Goal: Communication & Community: Answer question/provide support

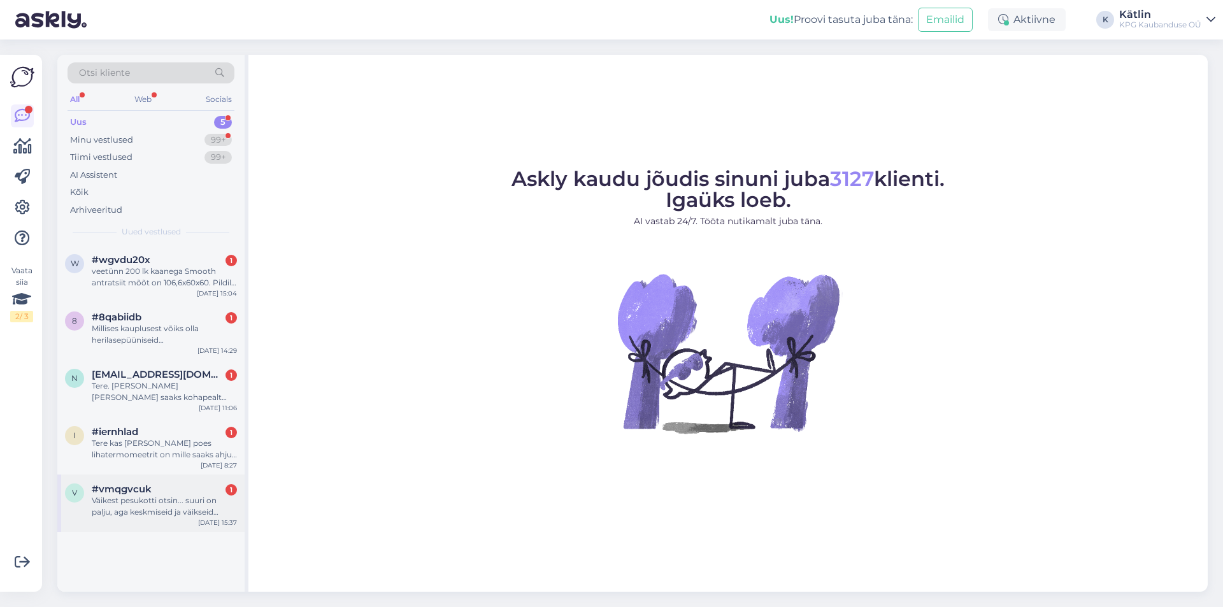
click at [196, 525] on div "v #vmqgvcuk 1 Väikest pesukotti otsin... suuri on palju, aga keskmiseid ja väik…" at bounding box center [150, 503] width 187 height 57
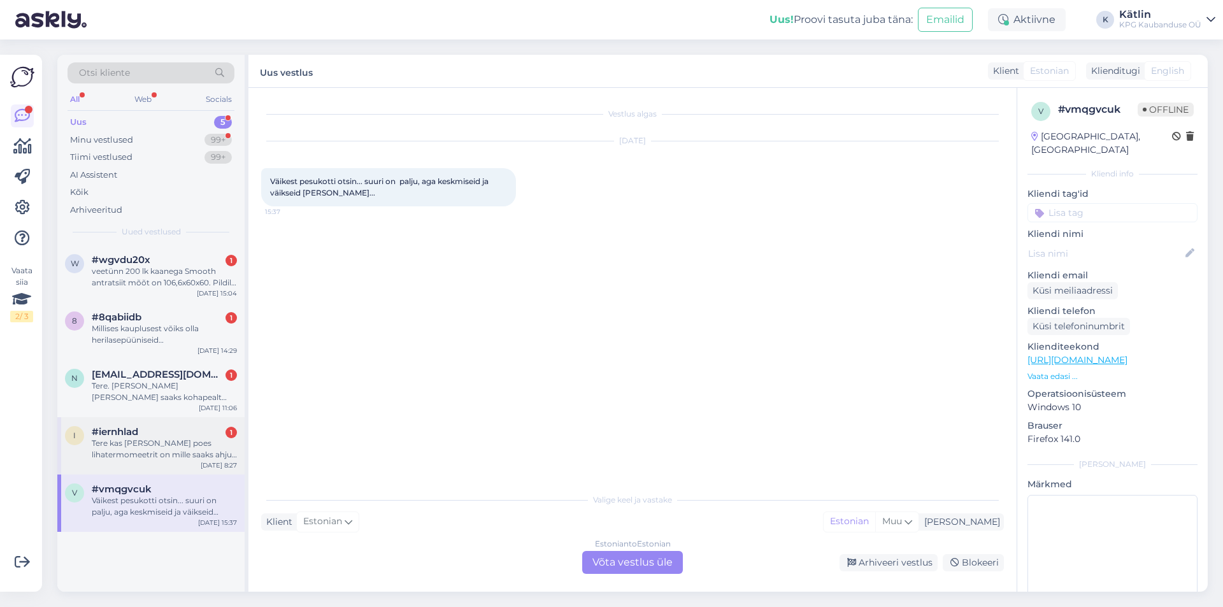
click at [196, 445] on div "Tere kas [PERSON_NAME] poes lihatermomeetrit on mille saaks ahju panna ja jälgi…" at bounding box center [164, 449] width 145 height 23
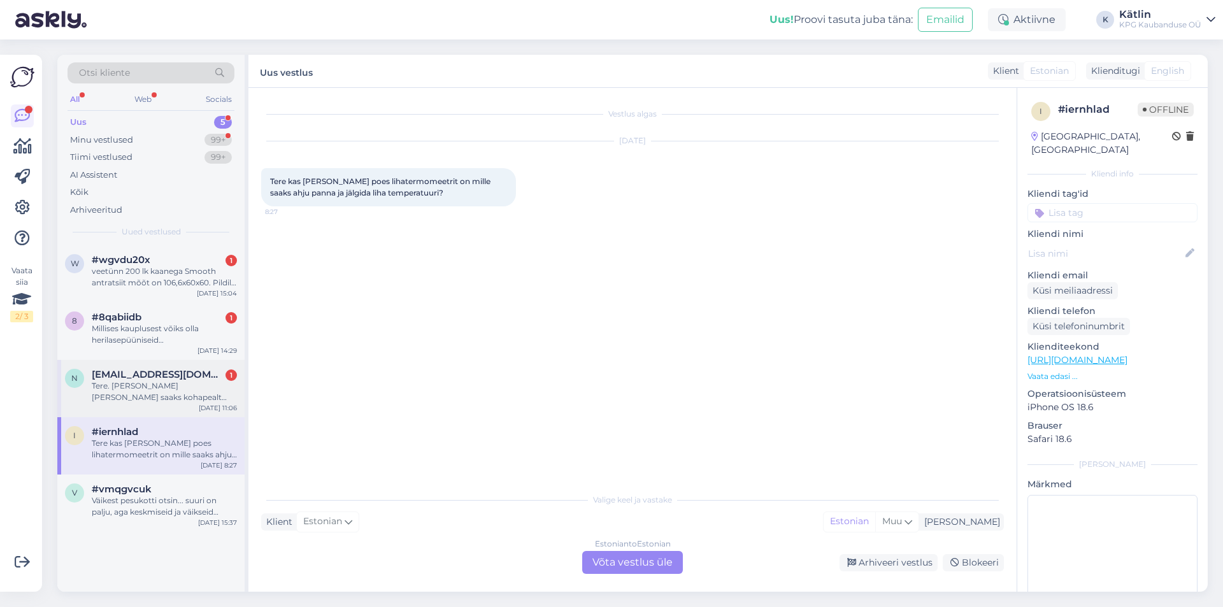
click at [128, 388] on div "Tere. [PERSON_NAME] [PERSON_NAME] saaks kohapealt osta [PERSON_NAME] vaasi? [GE…" at bounding box center [164, 391] width 145 height 23
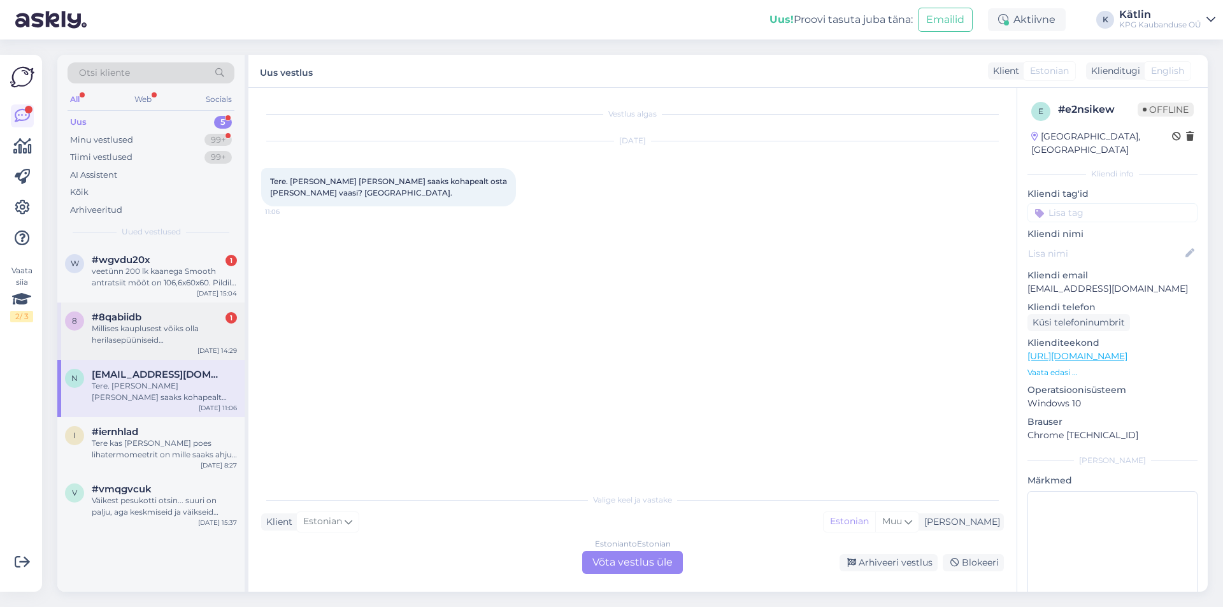
click at [139, 325] on div "Millises kauplusest võiks olla herilasepüüniseid [GEOGRAPHIC_DATA]" at bounding box center [164, 334] width 145 height 23
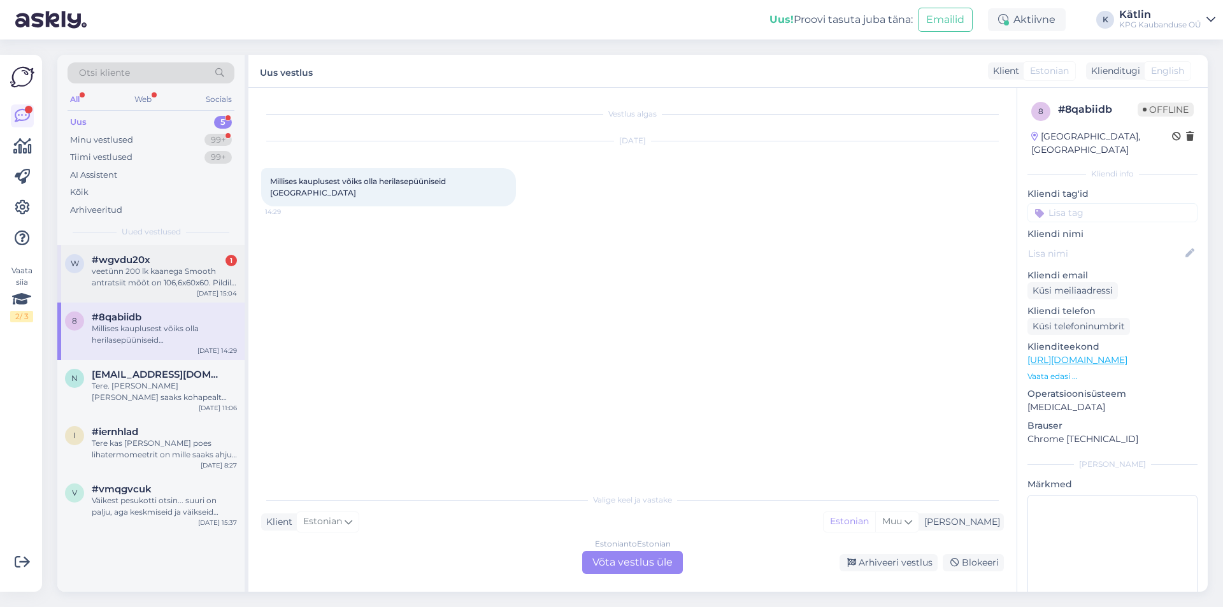
click at [158, 261] on div "#wgvdu20x 1" at bounding box center [164, 259] width 145 height 11
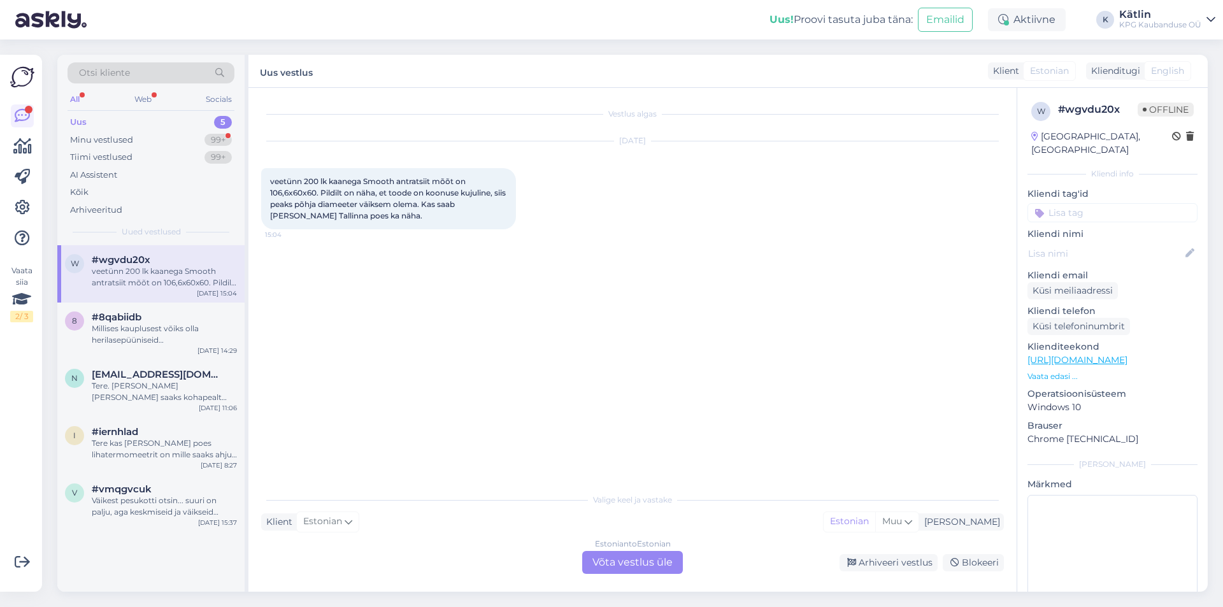
click at [1091, 354] on link "[URL][DOMAIN_NAME]" at bounding box center [1078, 359] width 100 height 11
click at [613, 569] on div "Estonian to Estonian Võta vestlus üle" at bounding box center [632, 562] width 101 height 23
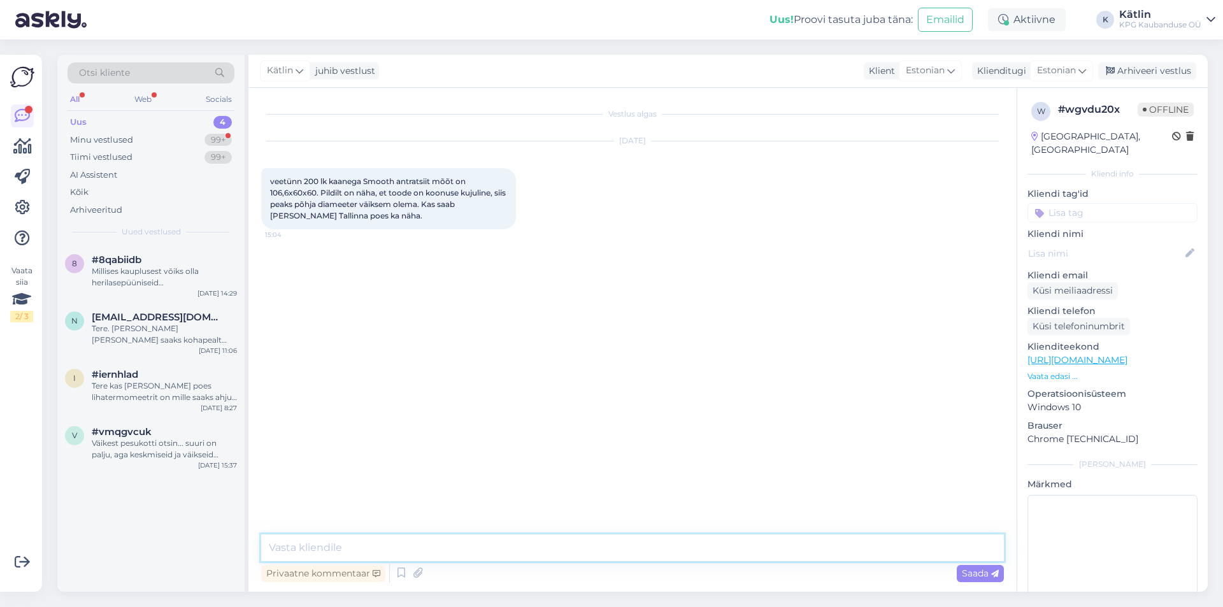
click at [601, 552] on textarea at bounding box center [632, 548] width 743 height 27
type textarea "Tere! Jah, toode peaks olema saadaval kõigis Tallinna ja Viimsi kauplustes."
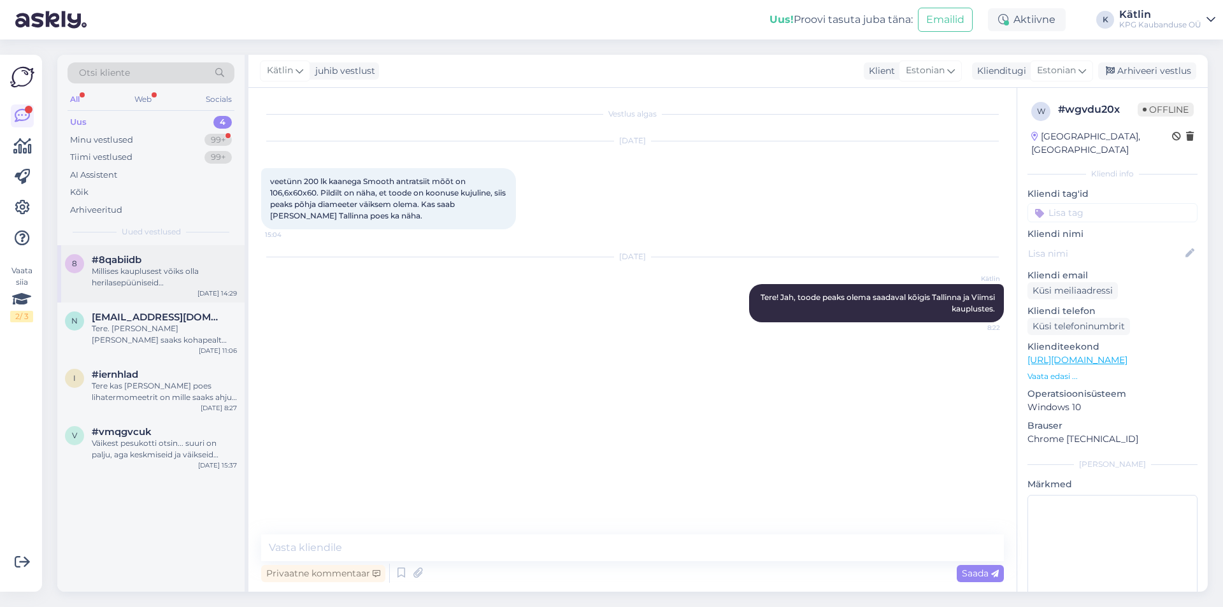
click at [146, 282] on div "Millises kauplusest võiks olla herilasepüüniseid [GEOGRAPHIC_DATA]" at bounding box center [164, 277] width 145 height 23
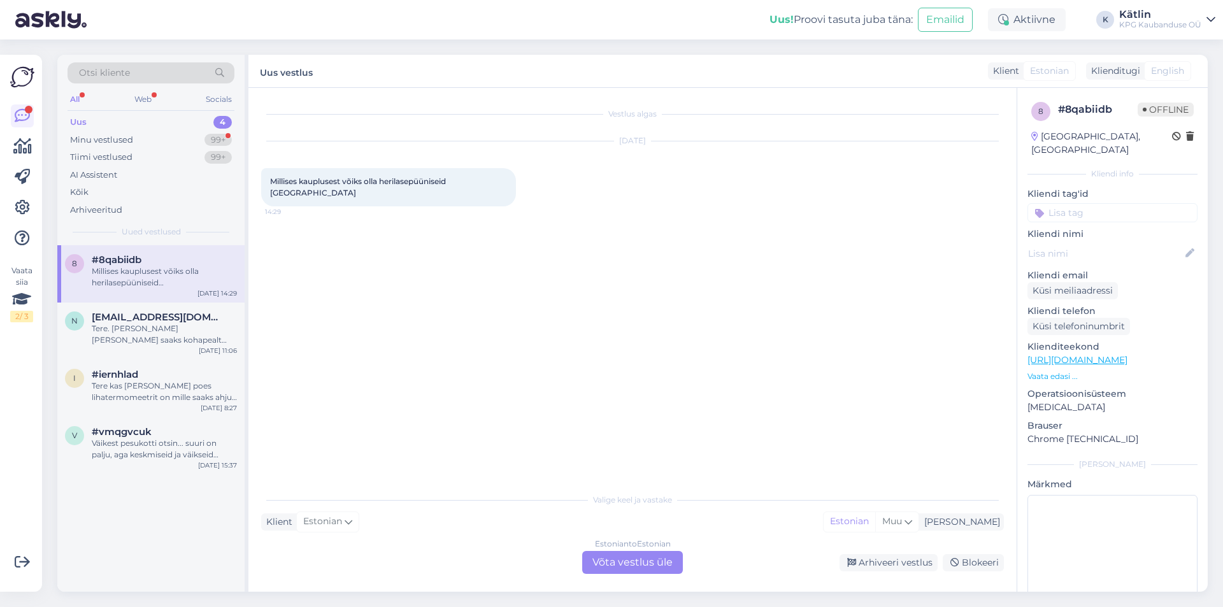
click at [619, 554] on div "Estonian to Estonian Võta vestlus üle" at bounding box center [632, 562] width 101 height 23
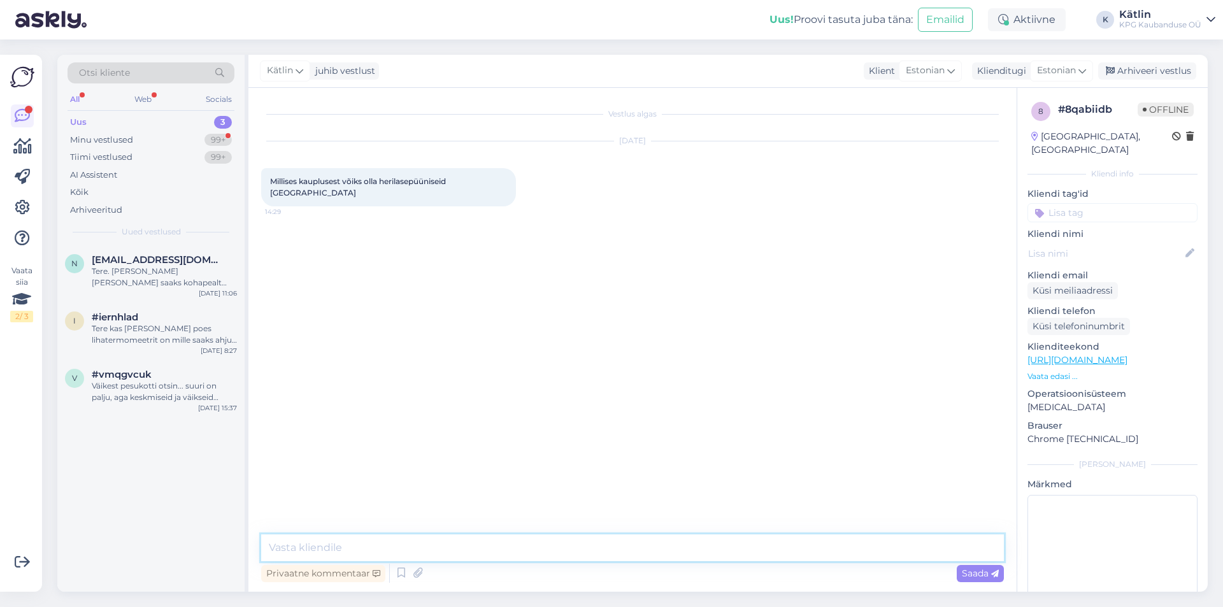
click at [295, 551] on textarea at bounding box center [632, 548] width 743 height 27
type textarea "Tere! Peaks olema saadaval nii Tähesajus kui Raudalus, ka Viimsis."
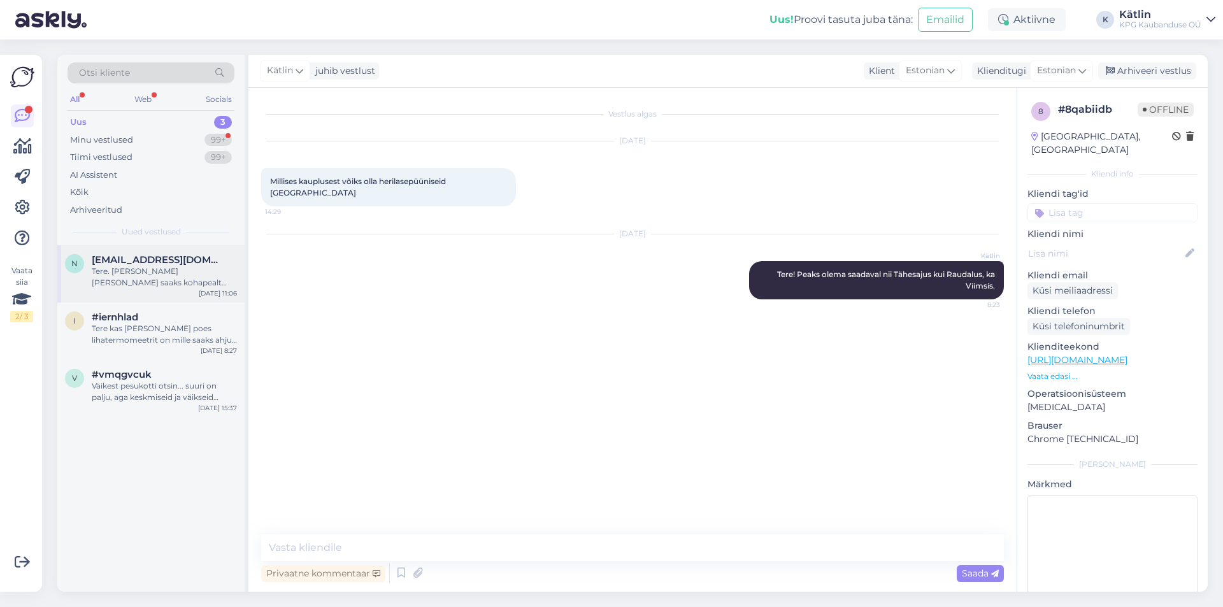
click at [193, 277] on div "Tere. [PERSON_NAME] [PERSON_NAME] saaks kohapealt osta [PERSON_NAME] vaasi? [GE…" at bounding box center [164, 277] width 145 height 23
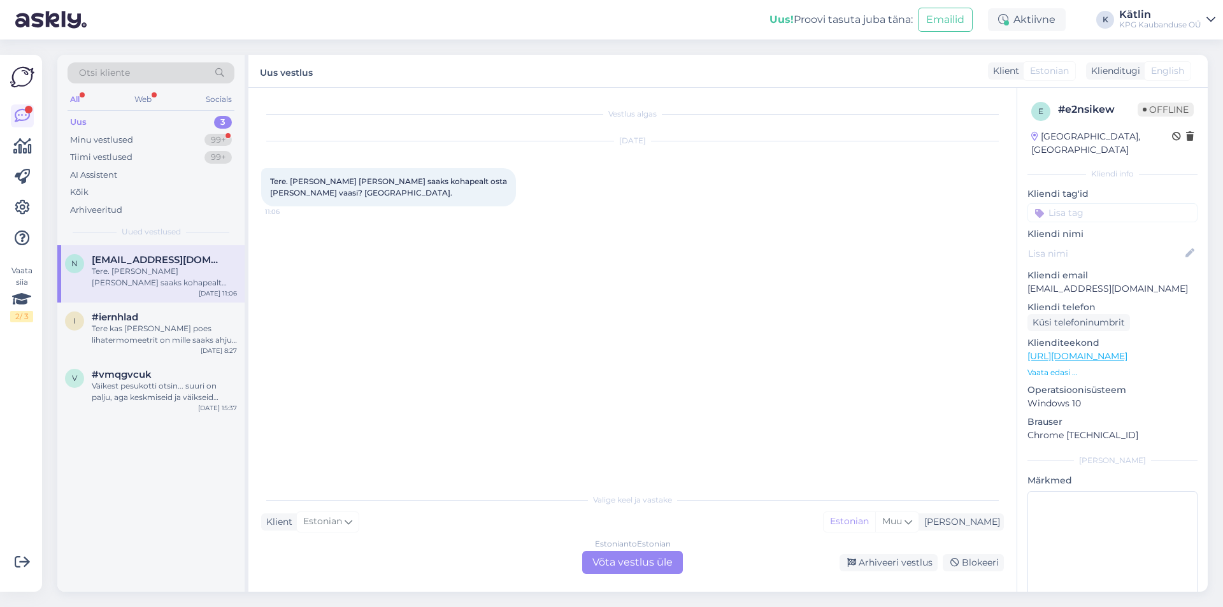
click at [593, 562] on div "Estonian to Estonian Võta vestlus üle" at bounding box center [632, 562] width 101 height 23
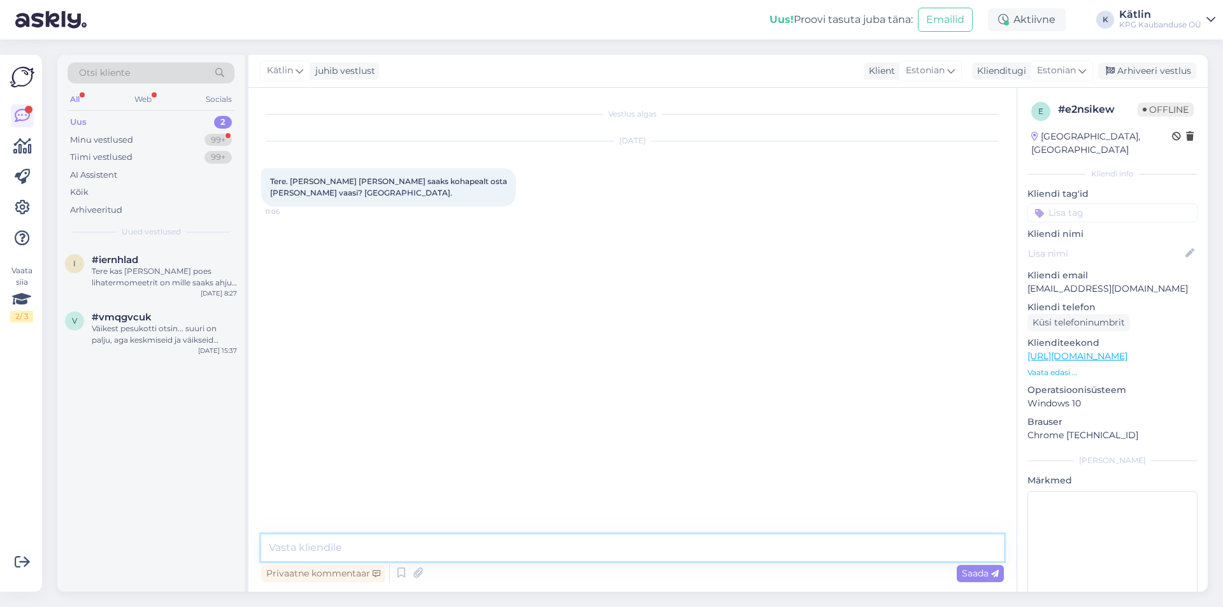
click at [334, 549] on textarea at bounding box center [632, 548] width 743 height 27
paste textarea "5552 0567"
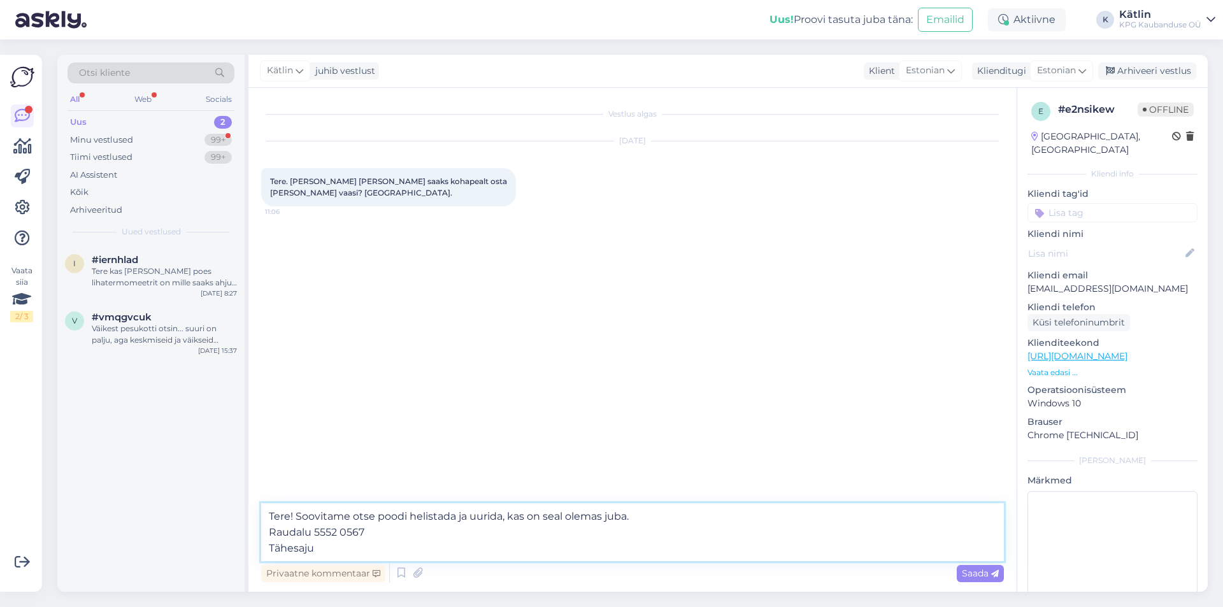
paste textarea "5552 0968"
click at [296, 518] on textarea "Tere! Soovitame otse poodi helistada ja uurida, kas on seal olemas juba. Raudal…" at bounding box center [632, 532] width 743 height 58
type textarea "Tere! Soovitame otse poodi helistada ja uurida, kas on seal olemas juba. Raudal…"
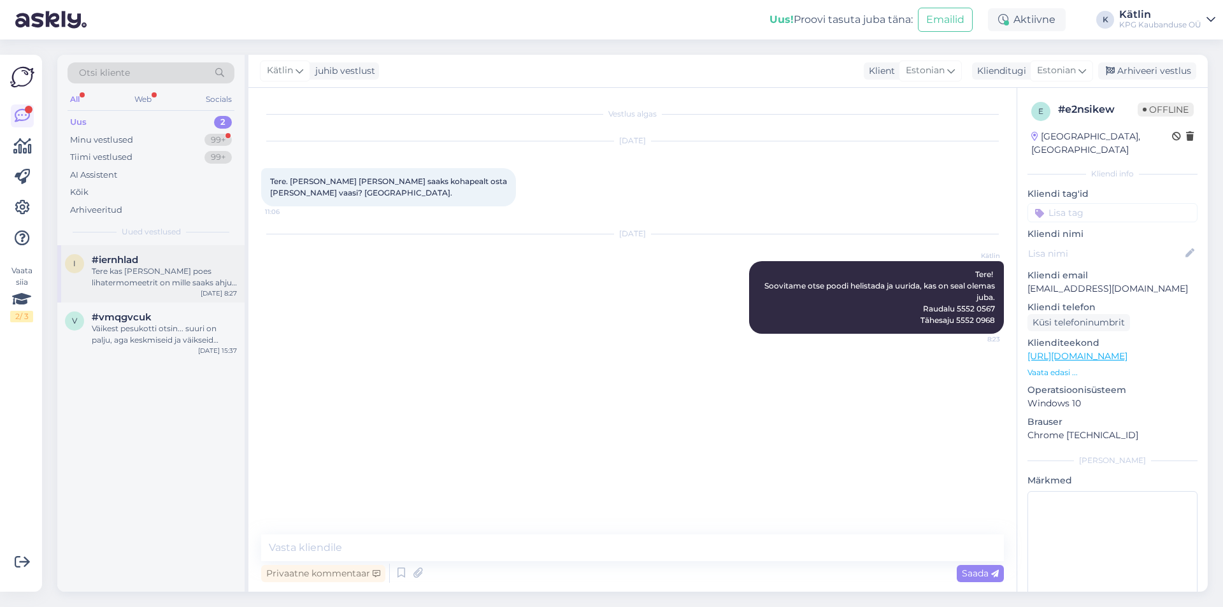
click at [138, 264] on span "#iernhlad" at bounding box center [115, 259] width 47 height 11
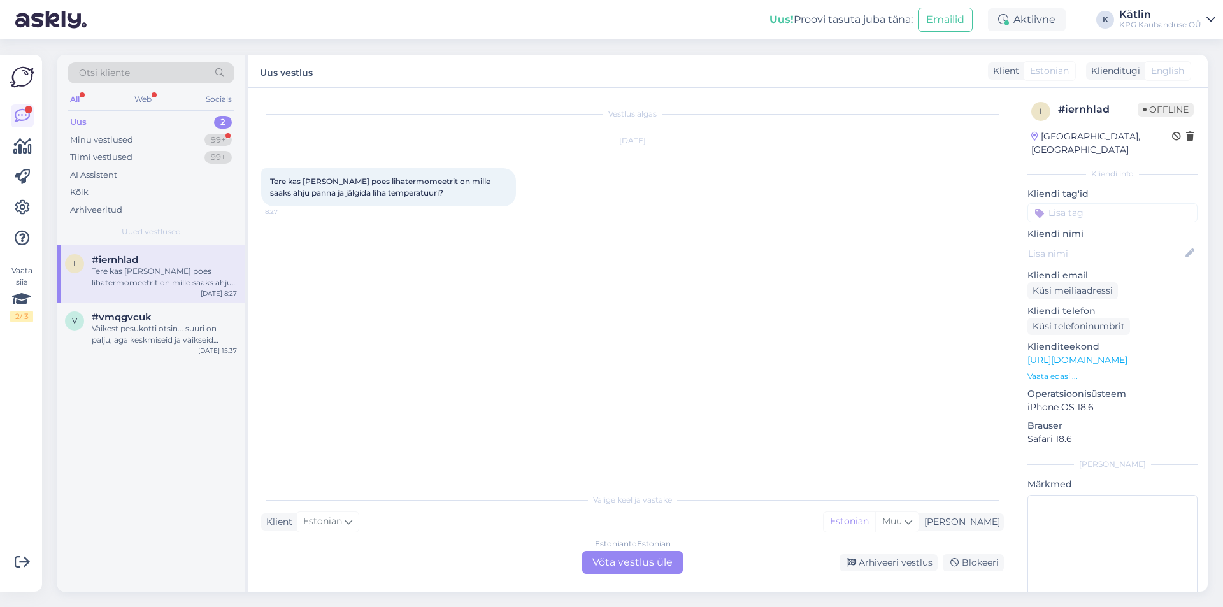
click at [604, 558] on div "Estonian to Estonian Võta vestlus üle" at bounding box center [632, 562] width 101 height 23
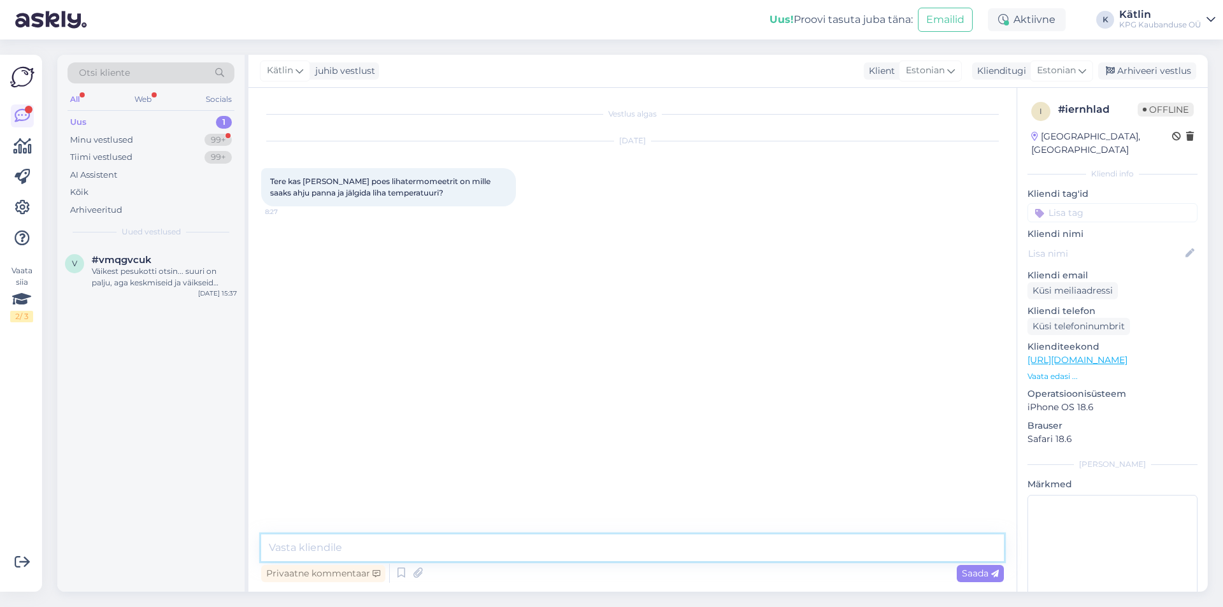
click at [591, 540] on textarea at bounding box center [632, 548] width 743 height 27
click at [440, 543] on textarea "Tere! Lihatermomeetreid on meil erinevaid ja on saadaval ka Paides." at bounding box center [632, 548] width 743 height 27
type textarea "Tere! Lihatermomeetreid on meil valikus erinevaid ja on saadaval ka Paides."
click at [717, 540] on textarea "Tere! Lihatermomeetreid on meil valikus erinevaid ja on saadaval ka Paides." at bounding box center [632, 548] width 743 height 27
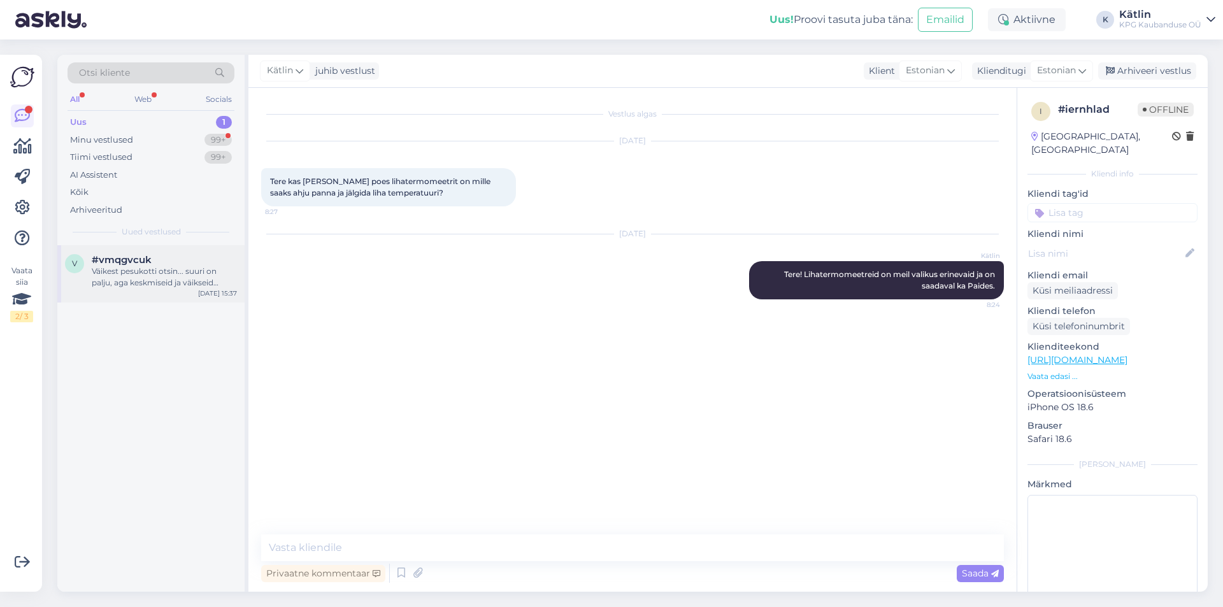
click at [213, 271] on div "Väikest pesukotti otsin... suuri on palju, aga keskmiseid ja väikseid [PERSON_N…" at bounding box center [164, 277] width 145 height 23
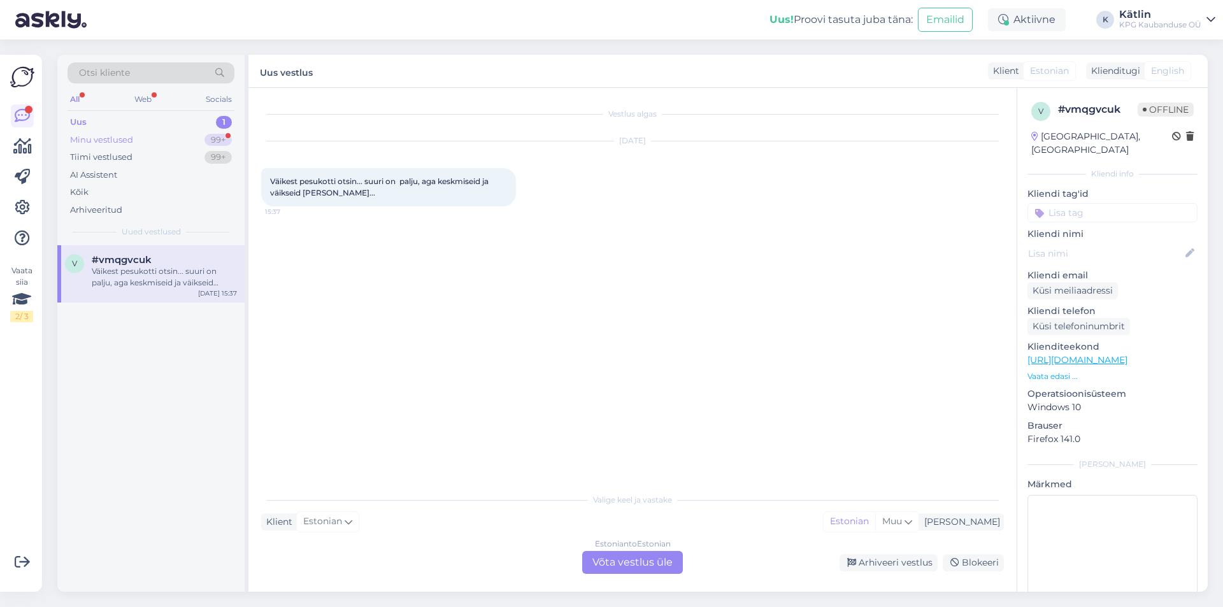
click at [116, 141] on div "Minu vestlused" at bounding box center [101, 140] width 63 height 13
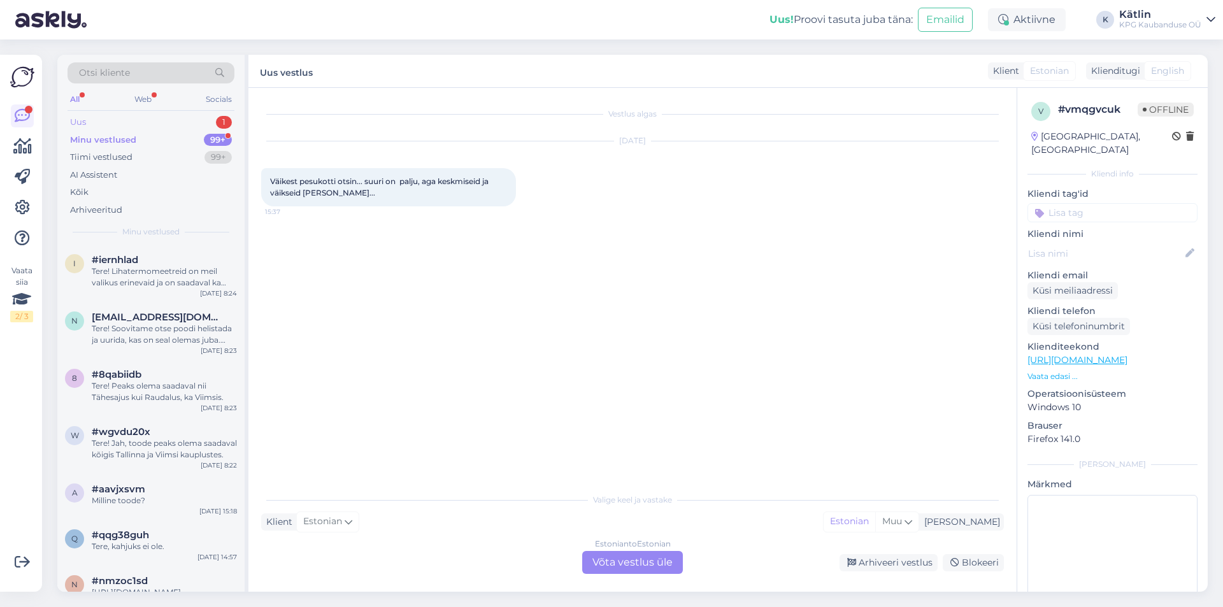
click at [89, 129] on div "Uus 1" at bounding box center [151, 122] width 167 height 18
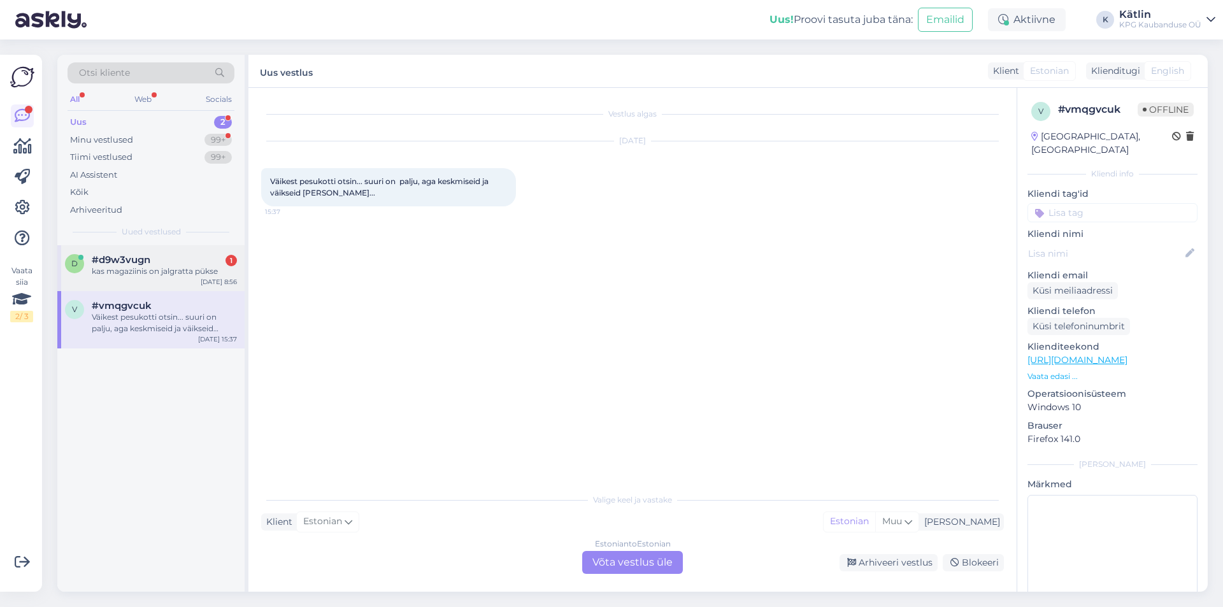
click at [191, 261] on div "#d9w3vugn 1" at bounding box center [164, 259] width 145 height 11
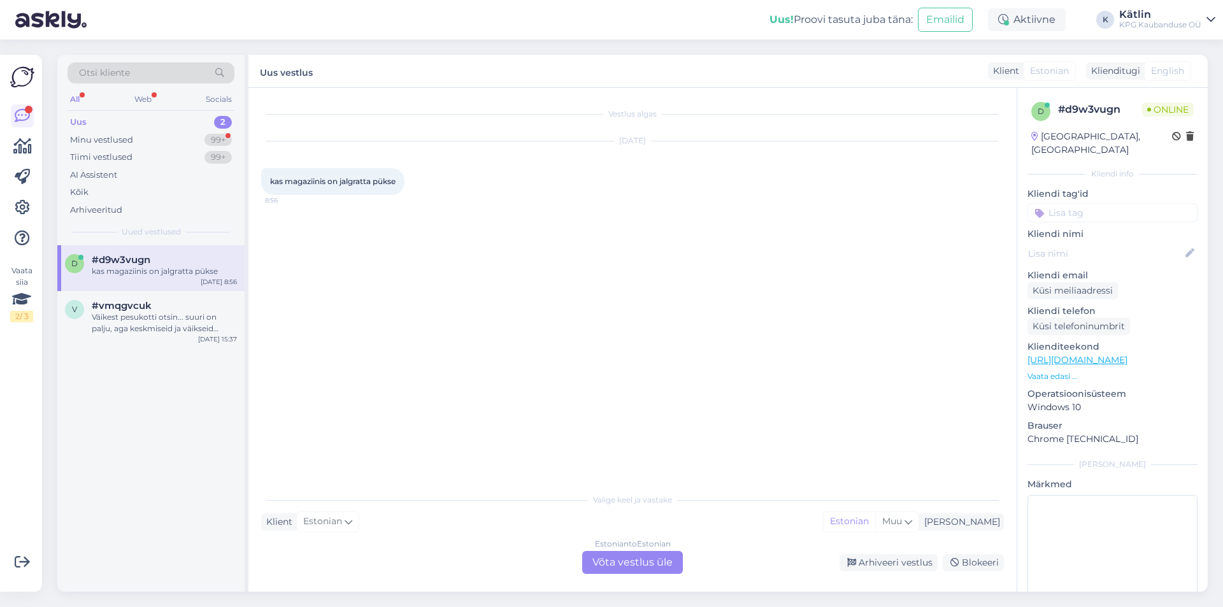
click at [619, 556] on div "Estonian to Estonian Võta vestlus üle" at bounding box center [632, 562] width 101 height 23
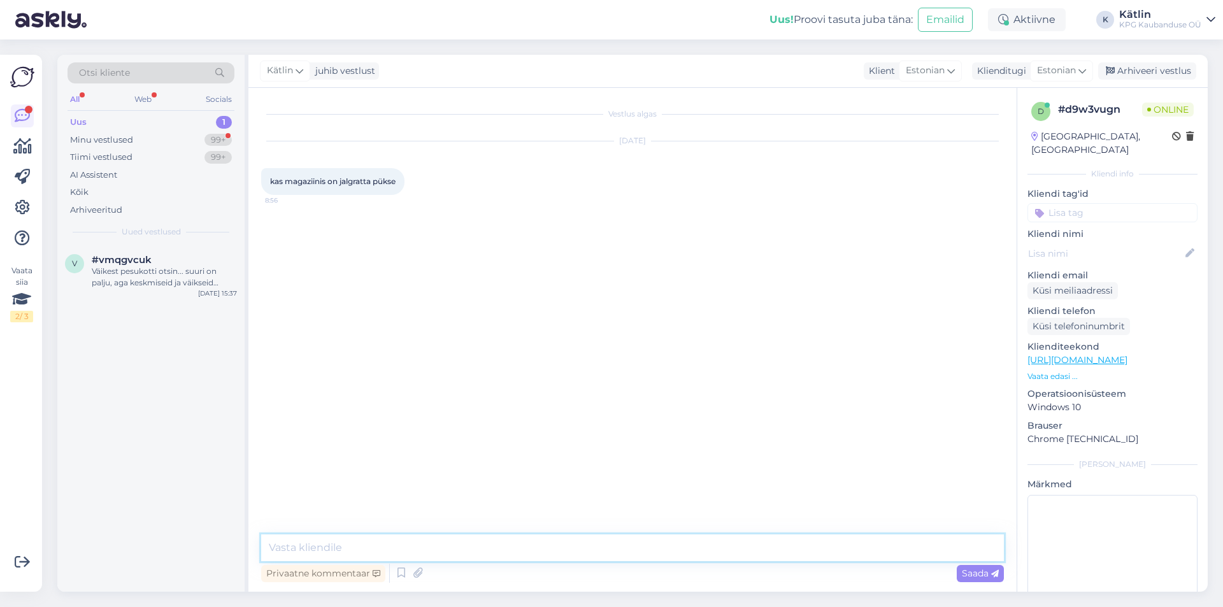
drag, startPoint x: 618, startPoint y: 556, endPoint x: 604, endPoint y: 545, distance: 17.7
click at [604, 543] on textarea at bounding box center [632, 548] width 743 height 27
type textarea "Tere! Kahjuks ei ole."
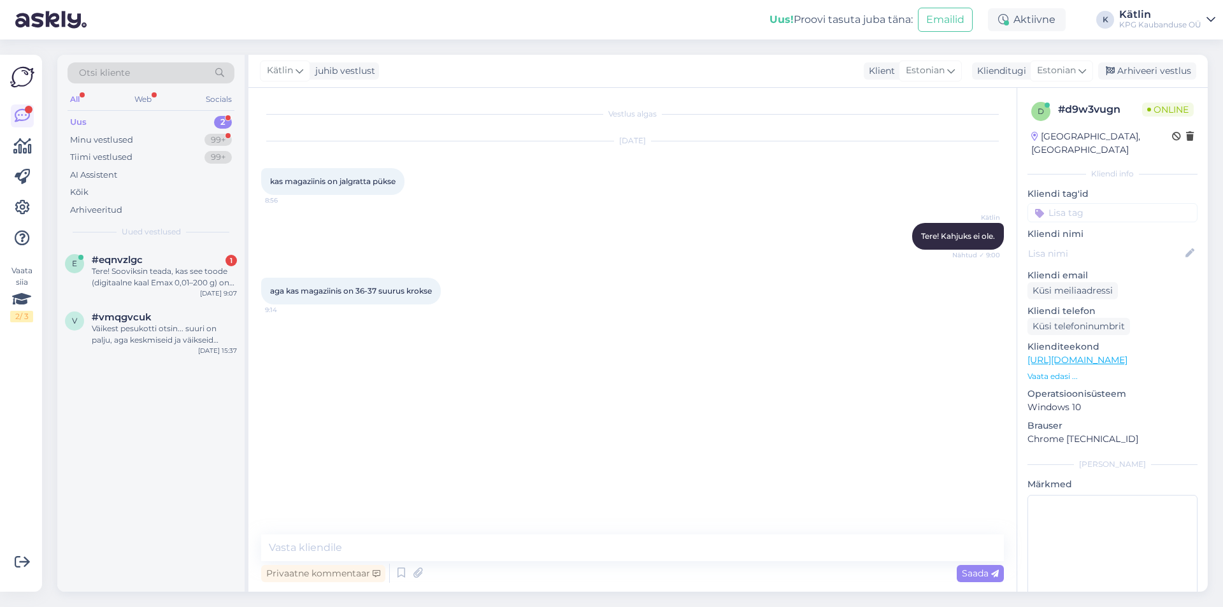
click at [422, 529] on div "Vestlus algas [DATE] kas magaziinis on jalgratta pükse 8:56 Kätlin Tere! Kahjuk…" at bounding box center [632, 340] width 768 height 504
click at [414, 542] on textarea at bounding box center [632, 548] width 743 height 27
click at [152, 284] on div "Tere! Sooviksin teada, kas see toode (digitaalne kaal Emax 0,01–200 g) on [PERS…" at bounding box center [164, 277] width 145 height 23
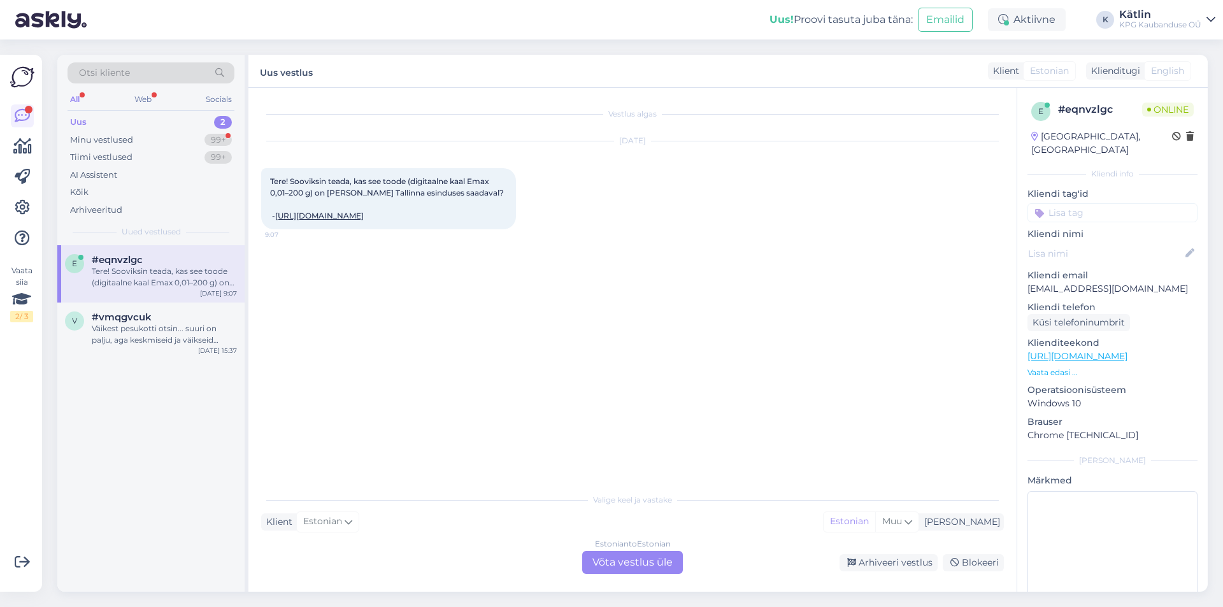
click at [364, 216] on link "[URL][DOMAIN_NAME]" at bounding box center [319, 216] width 89 height 10
click at [615, 556] on div "Estonian to Estonian Võta vestlus üle" at bounding box center [632, 562] width 101 height 23
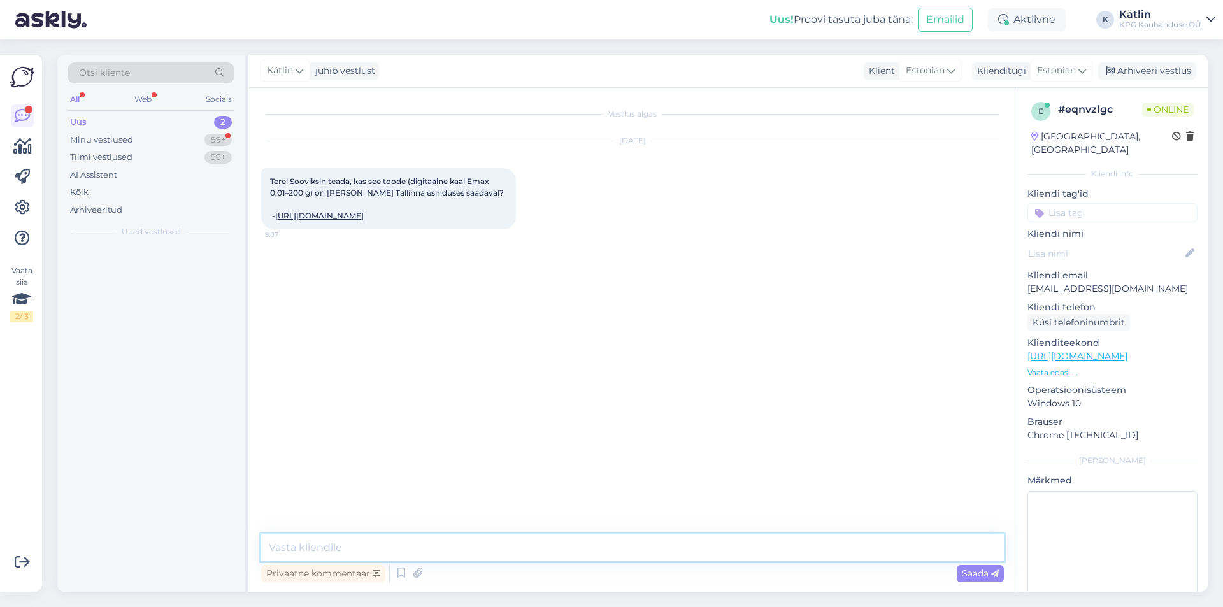
click at [600, 547] on textarea at bounding box center [632, 548] width 743 height 27
type textarea "Tere!"
click at [535, 437] on div "Vestlus algas [DATE] Tere! Sooviksin teada, kas see toode (digitaalne kaal Emax…" at bounding box center [638, 312] width 754 height 422
click at [418, 558] on textarea at bounding box center [632, 548] width 743 height 27
type textarea "Raudalu ja Tähesaju kauplustes peaks olema saadaval."
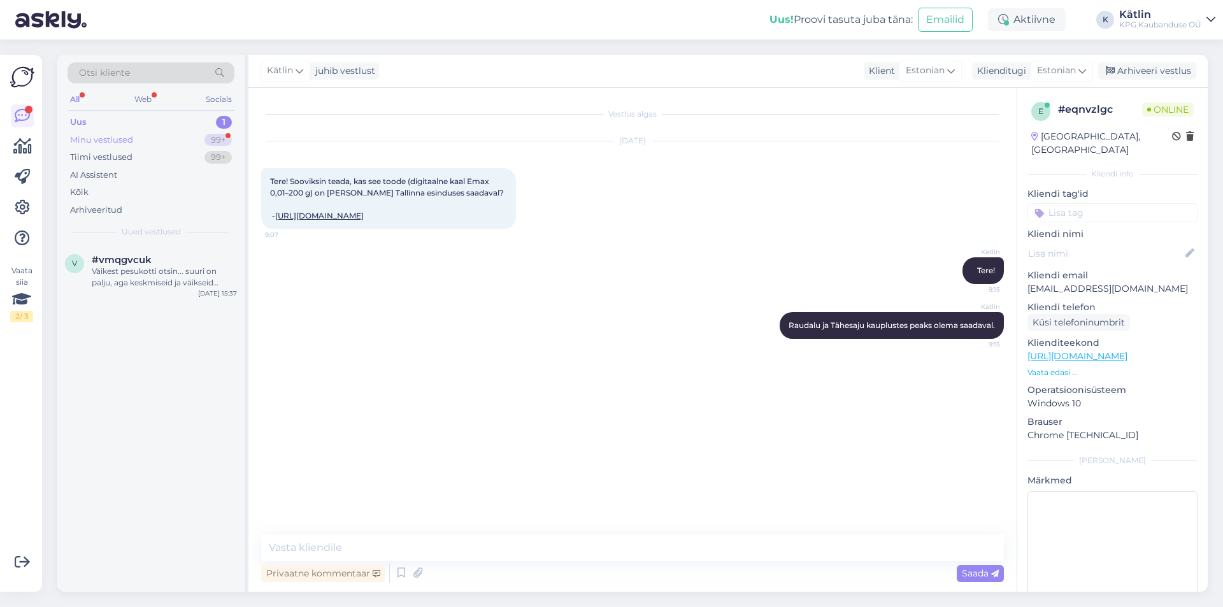
click at [141, 147] on div "Minu vestlused 99+" at bounding box center [151, 140] width 167 height 18
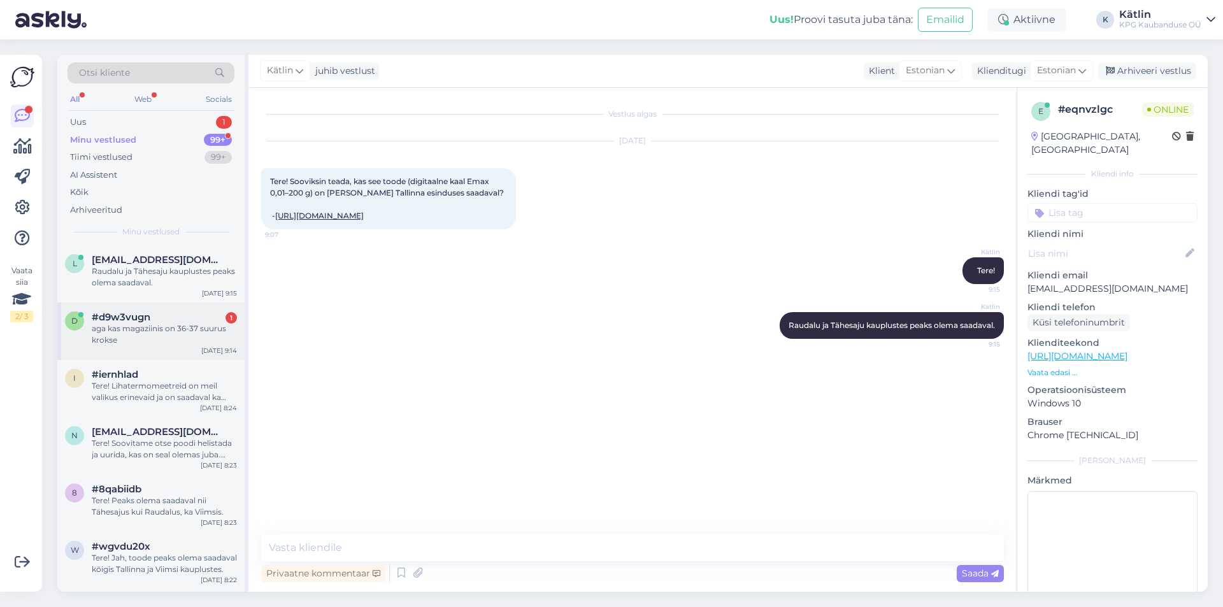
click at [127, 319] on span "#d9w3vugn" at bounding box center [121, 317] width 59 height 11
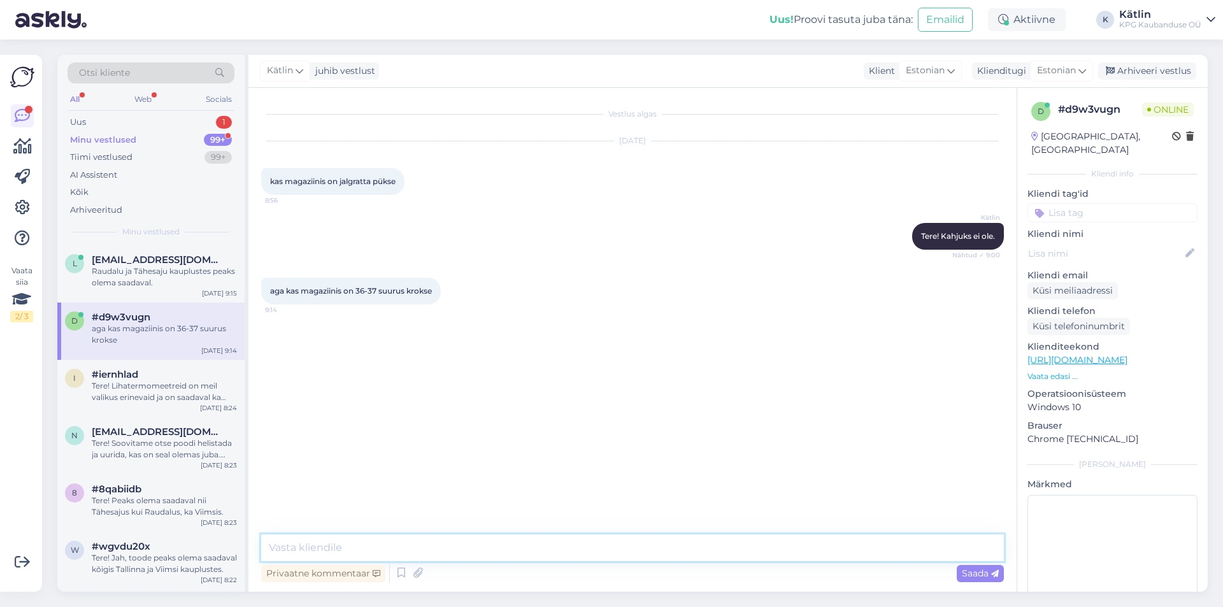
click at [417, 556] on textarea at bounding box center [632, 548] width 743 height 27
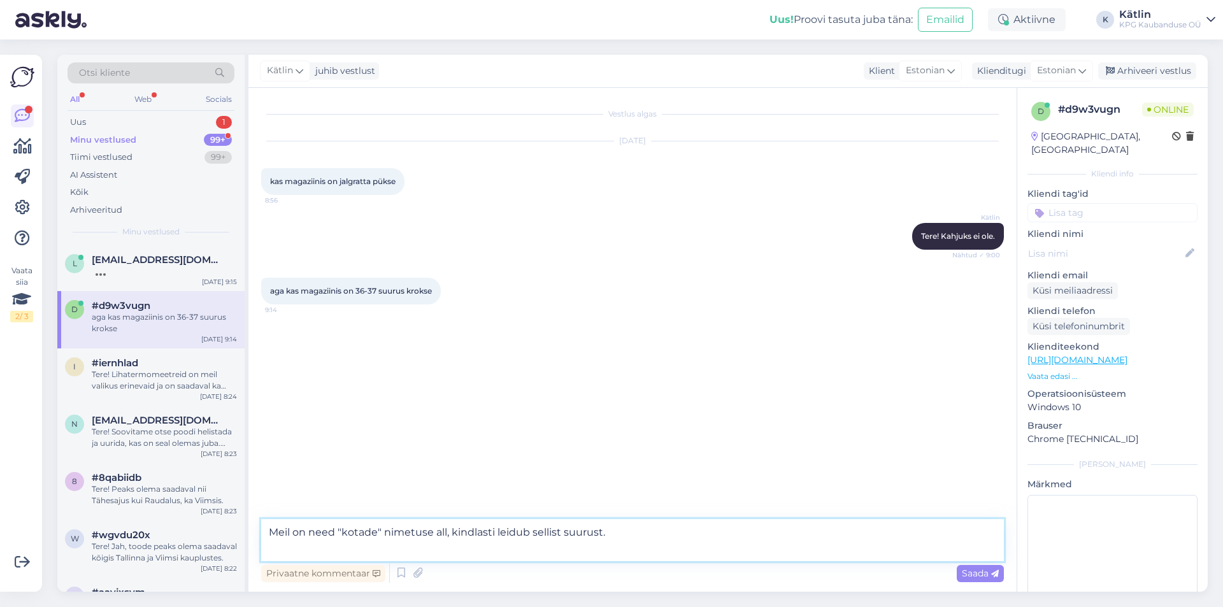
paste textarea "[URL][DOMAIN_NAME]"
type textarea "Meil on need "kotade" nimetuse all, kindlasti leidub sellist suurust. [URL][DOM…"
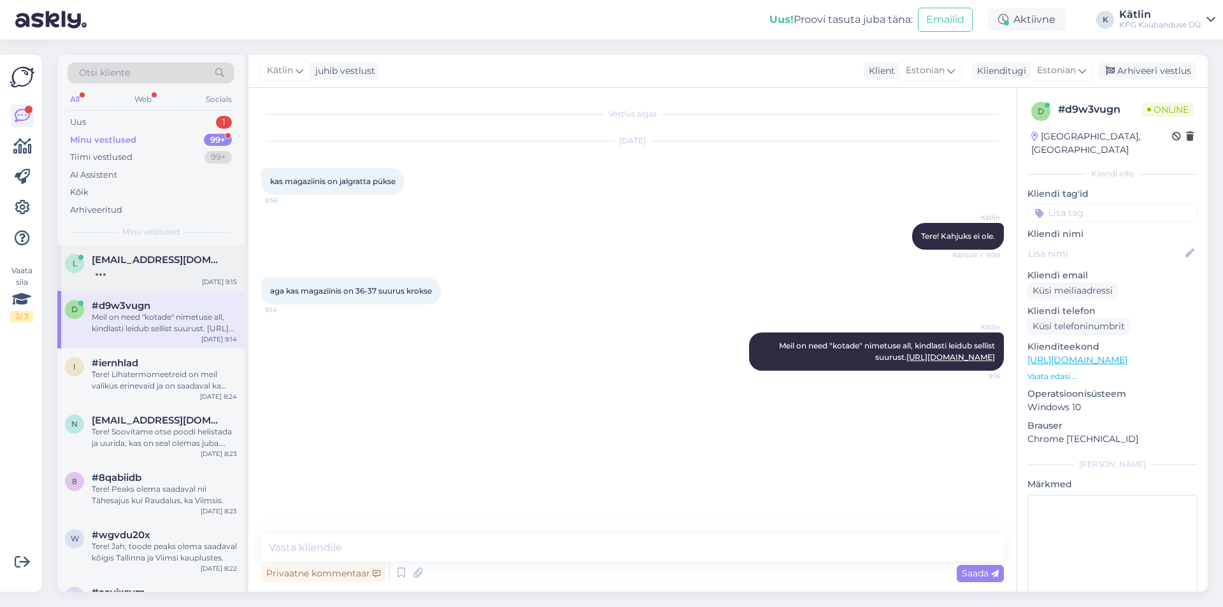
click at [131, 279] on div "l [EMAIL_ADDRESS][DOMAIN_NAME] [DATE] 9:15" at bounding box center [150, 268] width 187 height 46
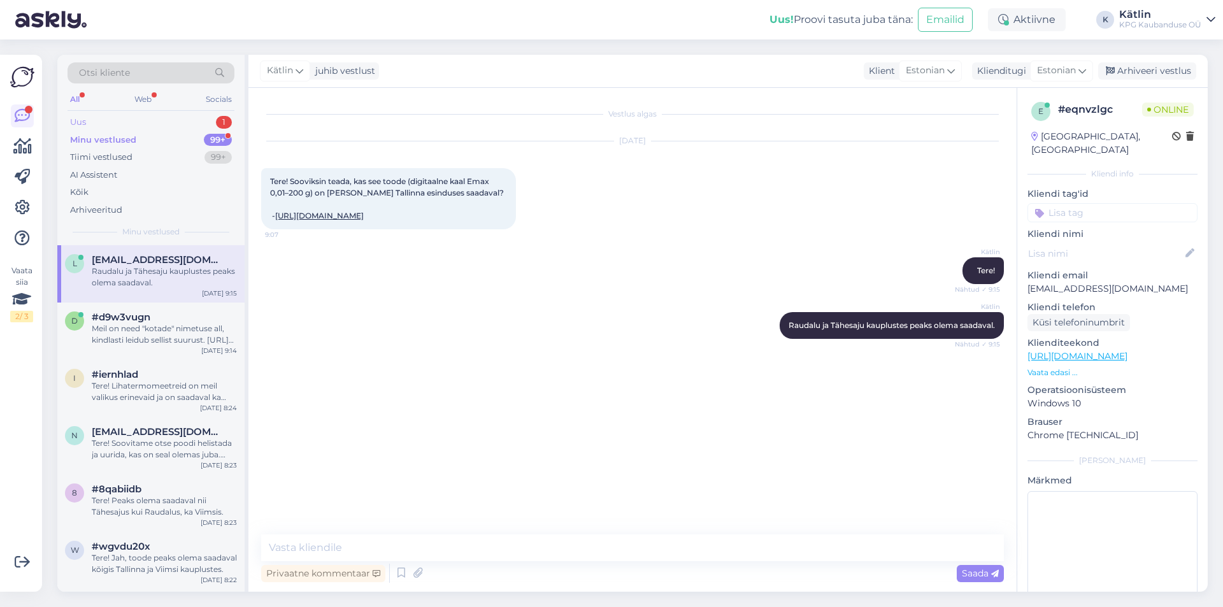
click at [93, 124] on div "Uus 1" at bounding box center [151, 122] width 167 height 18
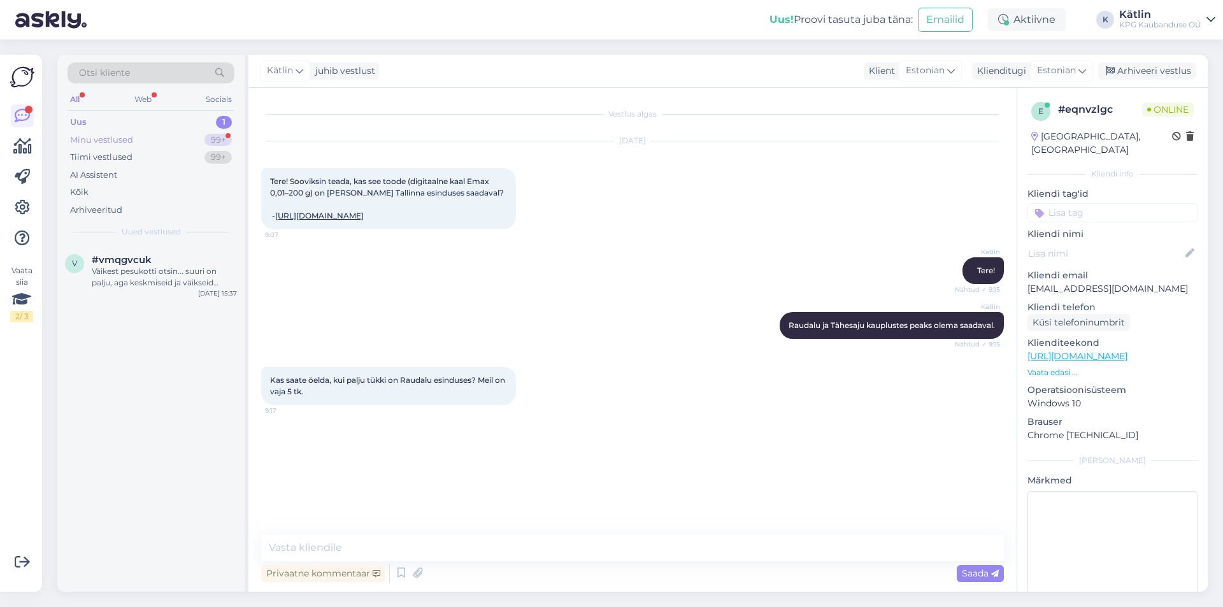
click at [170, 138] on div "Minu vestlused 99+" at bounding box center [151, 140] width 167 height 18
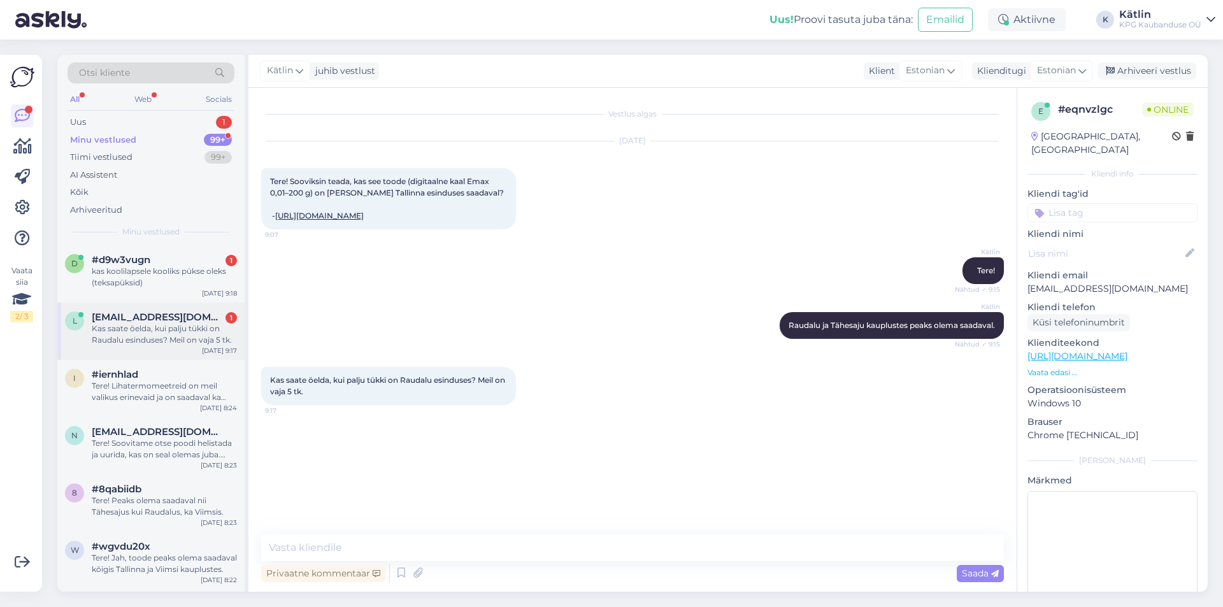
click at [163, 338] on div "Kas saate öelda, kui palju tükki on Raudalu esinduses? Meil on vaja 5 tk." at bounding box center [164, 334] width 145 height 23
click at [364, 216] on link "[URL][DOMAIN_NAME]" at bounding box center [319, 216] width 89 height 10
click at [447, 540] on textarea at bounding box center [632, 548] width 743 height 27
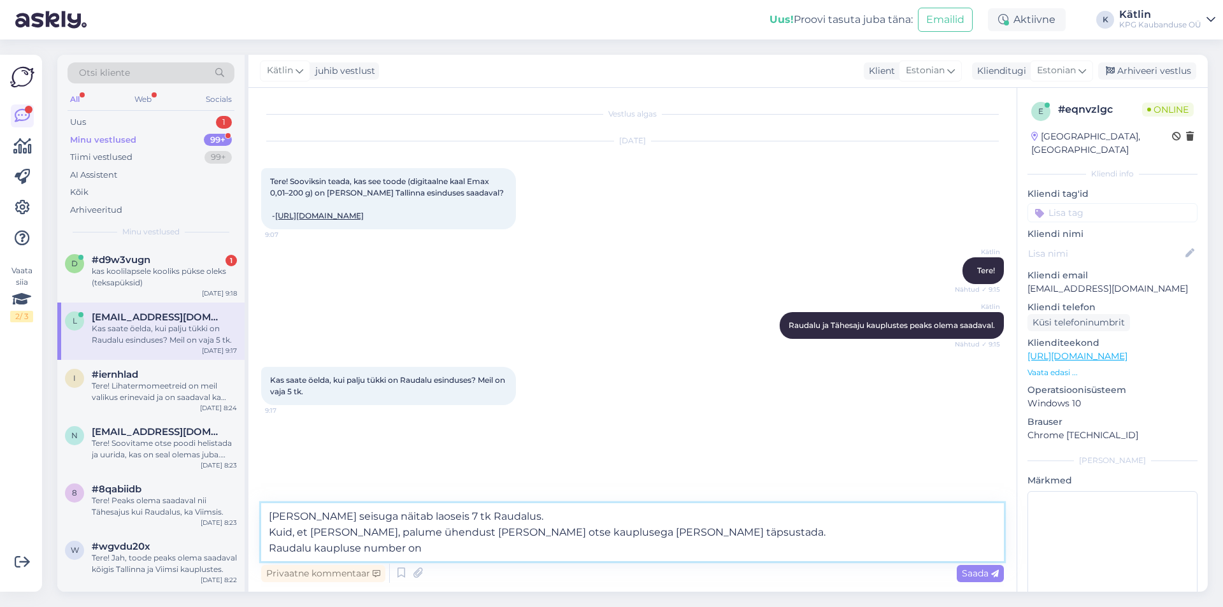
paste textarea "5552 0567"
drag, startPoint x: 301, startPoint y: 533, endPoint x: 253, endPoint y: 535, distance: 48.5
click at [253, 535] on div "Vestlus algas [DATE] Tere! Sooviksin teada, kas see toode (digitaalne kaal Emax…" at bounding box center [632, 340] width 768 height 504
click at [333, 531] on textarea "[PERSON_NAME] seisuga näitab laoseis 7 tk Raudalus. Et [PERSON_NAME], palume üh…" at bounding box center [632, 532] width 743 height 58
type textarea "[PERSON_NAME] seisuga näitab laoseis 7 tk Raudalus. Et [PERSON_NAME] saadavuses…"
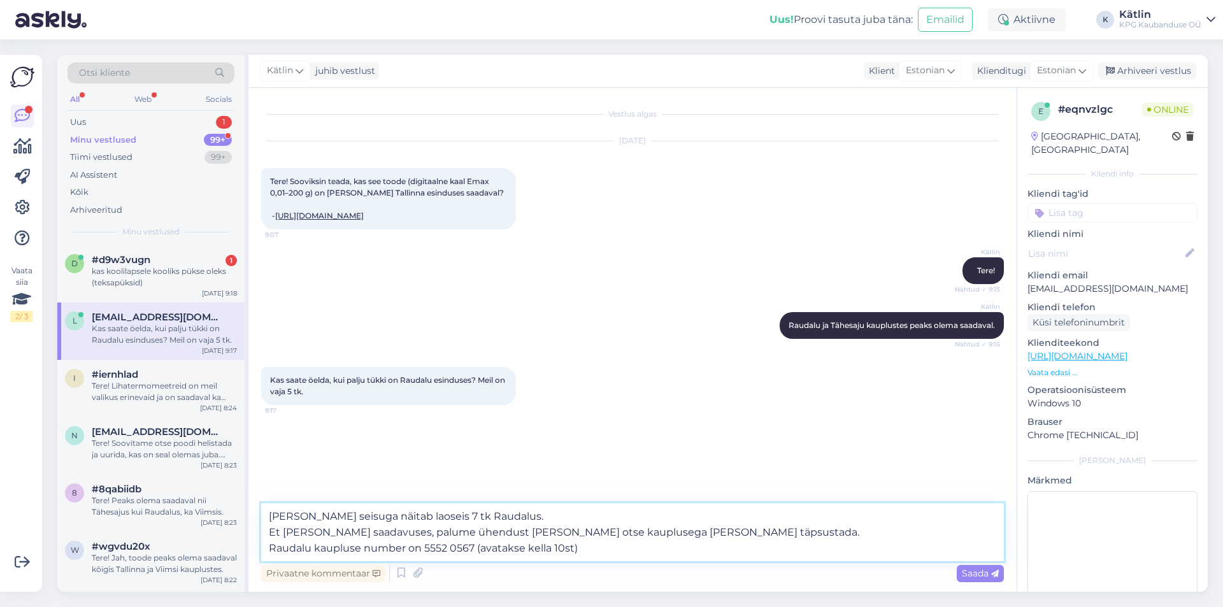
click at [785, 539] on textarea "[PERSON_NAME] seisuga näitab laoseis 7 tk Raudalus. Et [PERSON_NAME] saadavuses…" at bounding box center [632, 532] width 743 height 58
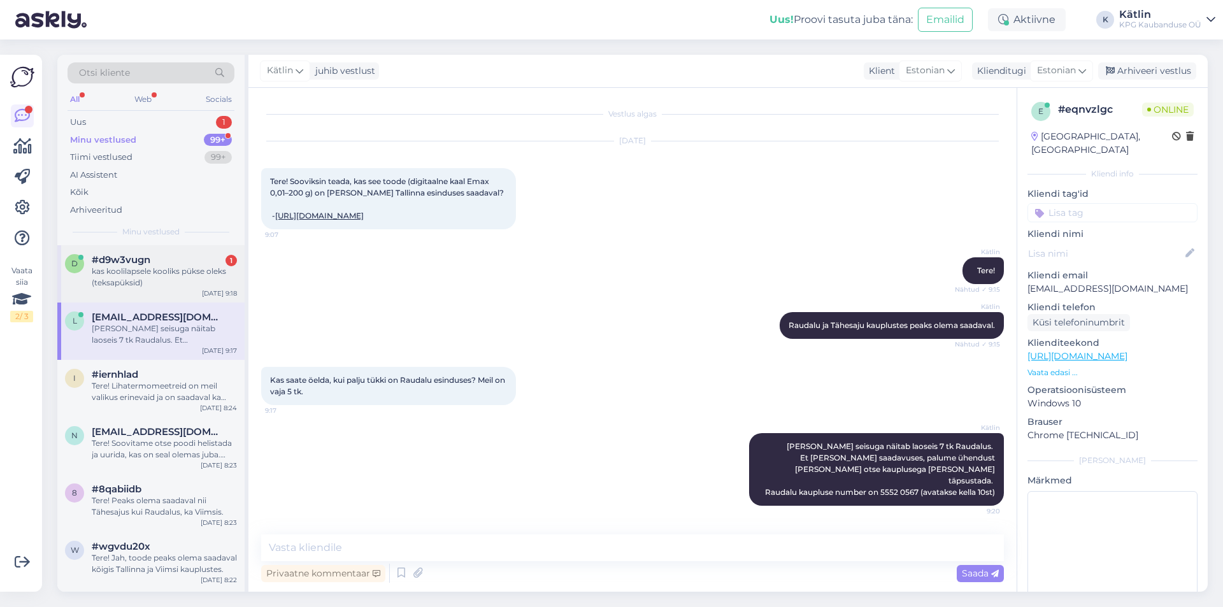
click at [148, 263] on span "#d9w3vugn" at bounding box center [121, 259] width 59 height 11
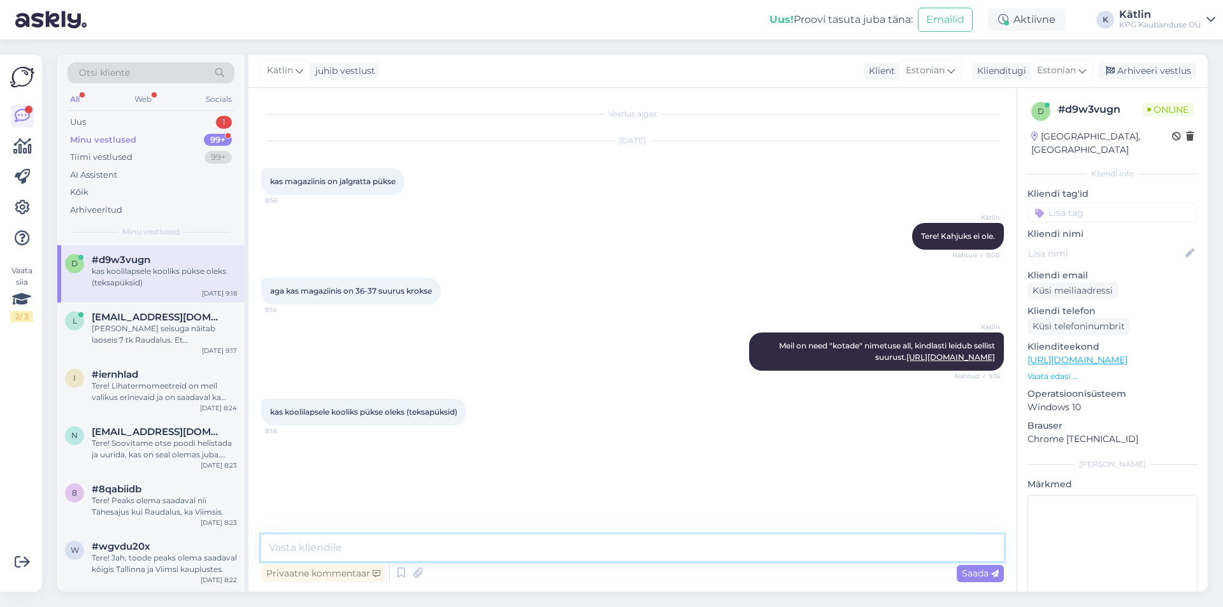
click at [379, 550] on textarea at bounding box center [632, 548] width 743 height 27
type textarea "Laste [DEMOGRAPHIC_DATA] ei ole meie valikus."
type textarea "K"
click at [87, 119] on div "Uus 1" at bounding box center [151, 122] width 167 height 18
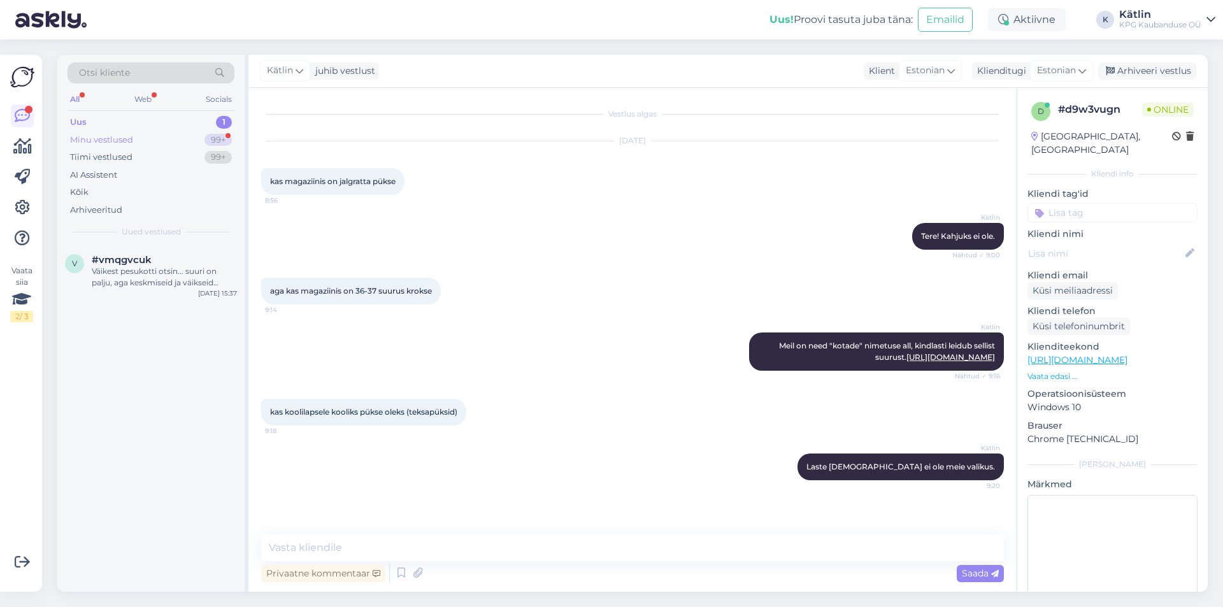
click at [106, 140] on div "Minu vestlused" at bounding box center [101, 140] width 63 height 13
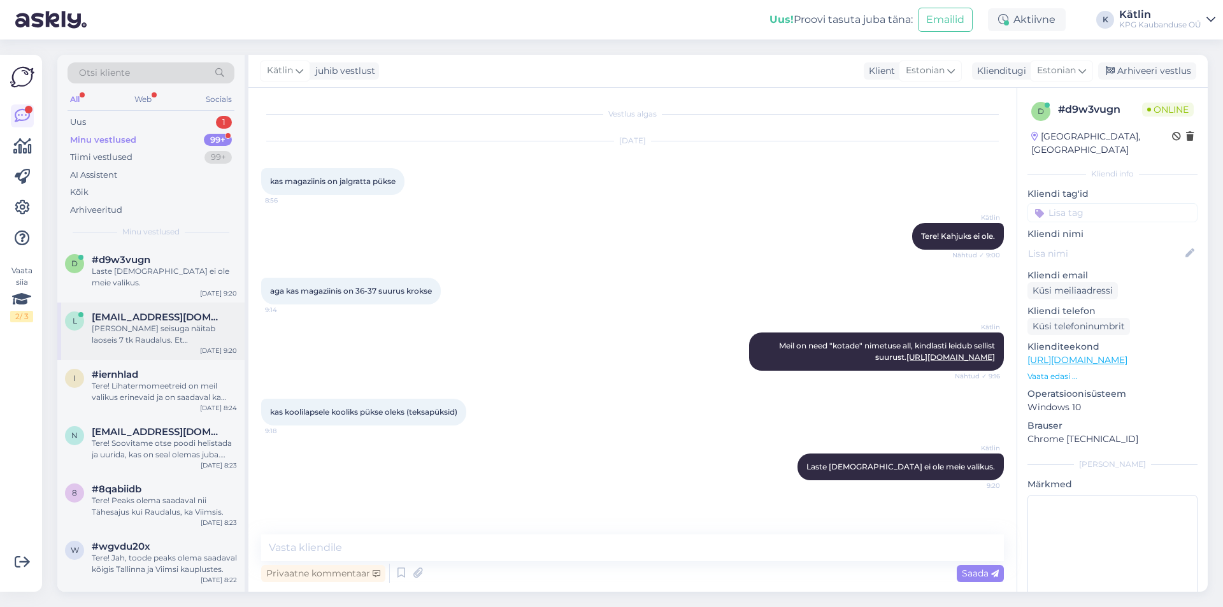
click at [175, 323] on div "[PERSON_NAME] seisuga näitab laoseis 7 tk Raudalus. Et [PERSON_NAME] saadavuses…" at bounding box center [164, 334] width 145 height 23
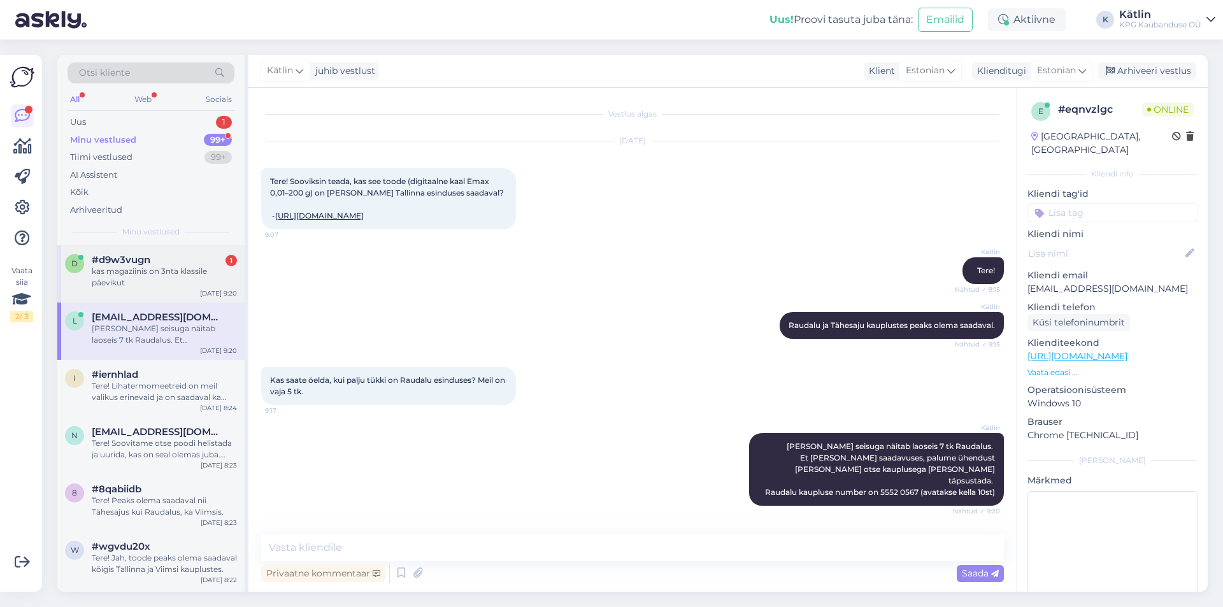
click at [147, 282] on div "kas magaziinis on 3nta klassile päevikut" at bounding box center [164, 277] width 145 height 23
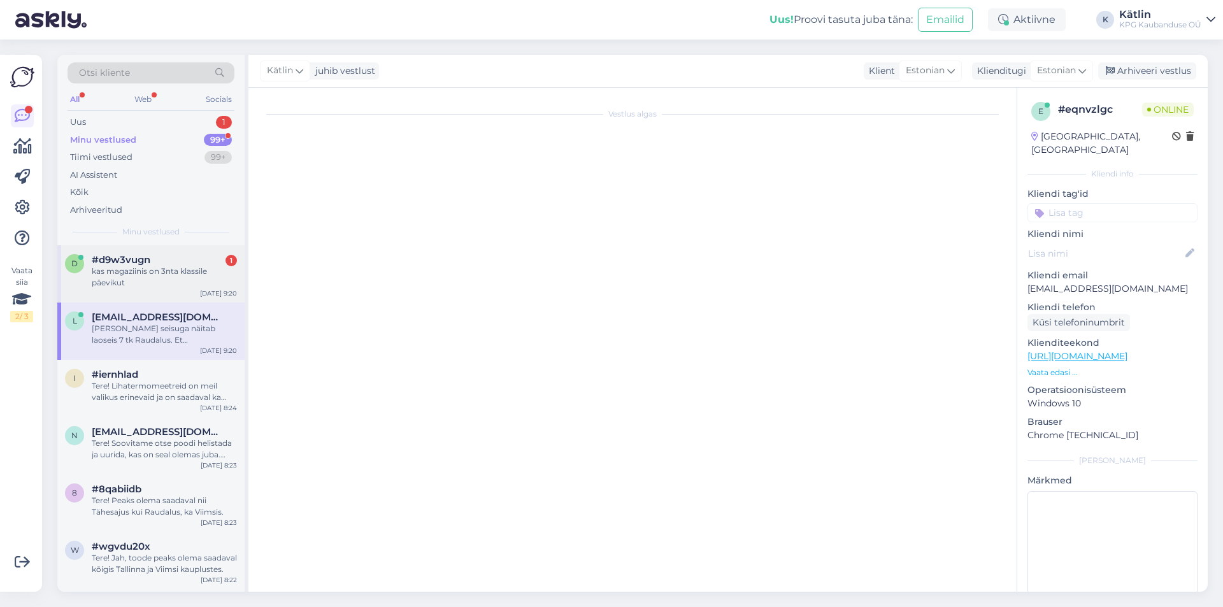
scroll to position [49, 0]
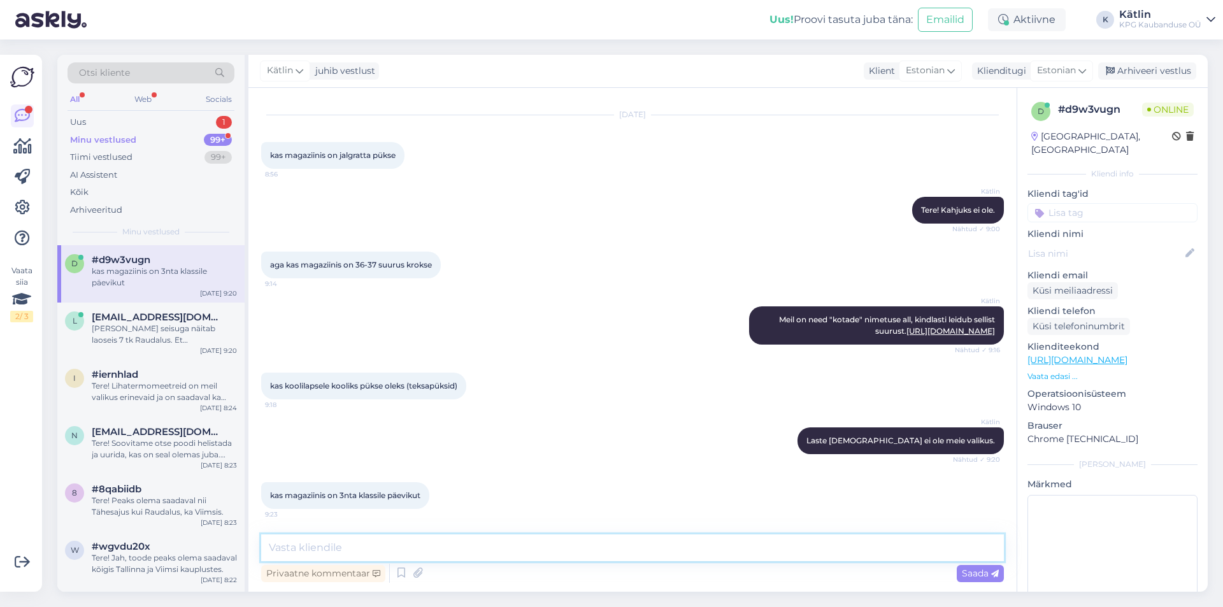
click at [348, 547] on textarea at bounding box center [632, 548] width 743 height 27
click at [475, 543] on textarea "Päevikuid ei [PERSON_NAME] üldse valikus." at bounding box center [632, 548] width 743 height 27
drag, startPoint x: 496, startPoint y: 551, endPoint x: 225, endPoint y: 556, distance: 271.5
click at [225, 556] on div "Otsi kliente All Web Socials Uus 1 Minu vestlused 99+ Tiimi vestlused 99+ AI As…" at bounding box center [632, 323] width 1151 height 537
type textarea "Ei ole päevikud kahjuks samuti."
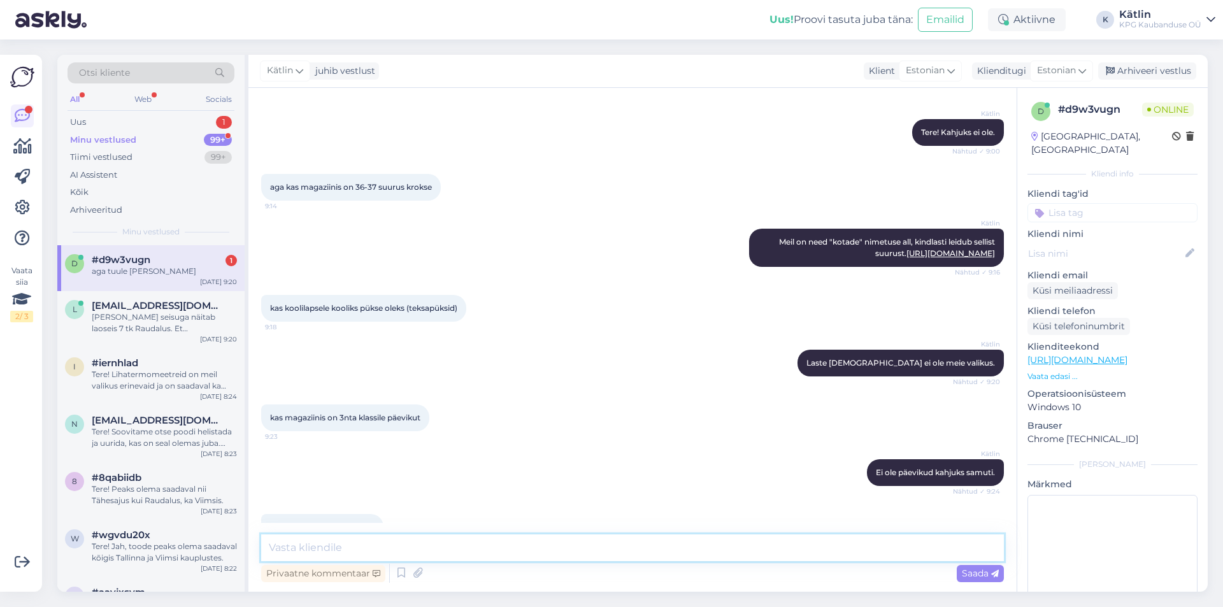
scroll to position [159, 0]
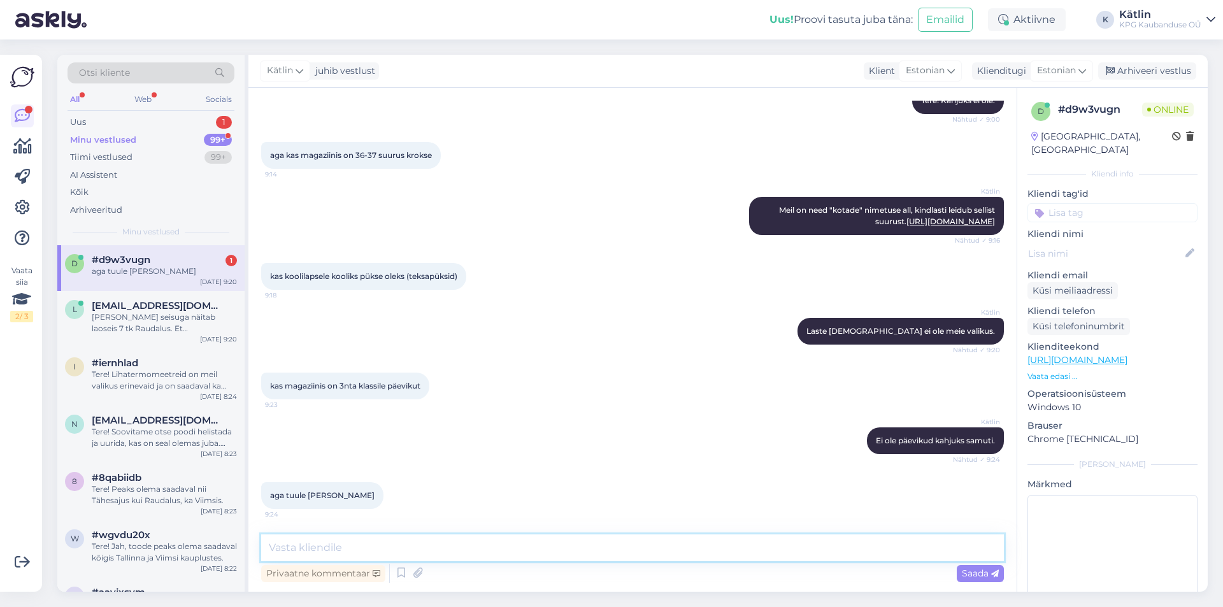
click at [333, 548] on textarea at bounding box center [632, 548] width 743 height 27
type textarea "Lastele ei ole, meestele ja naistele on olemas."
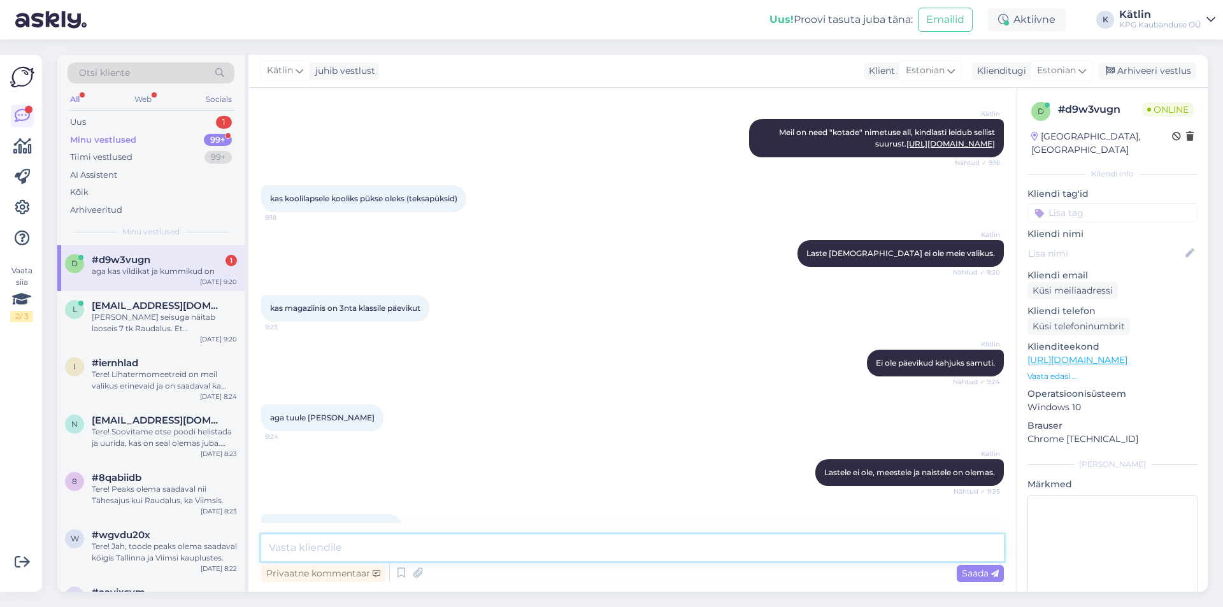
scroll to position [268, 0]
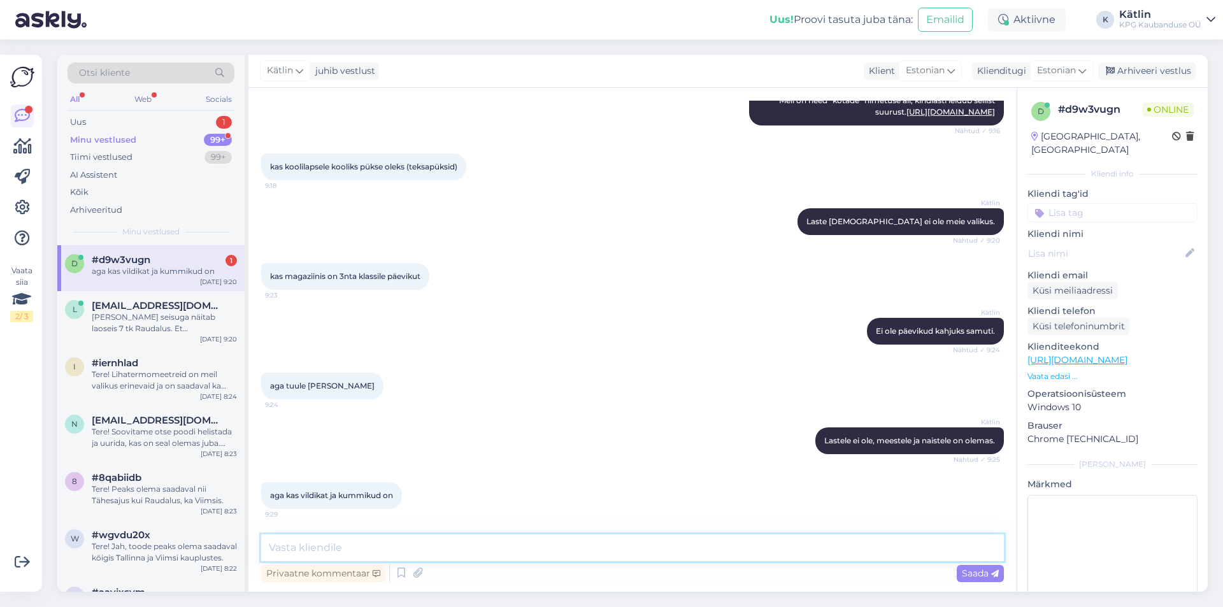
click at [293, 542] on textarea at bounding box center [632, 548] width 743 height 27
type textarea "Jah, need on olemas."
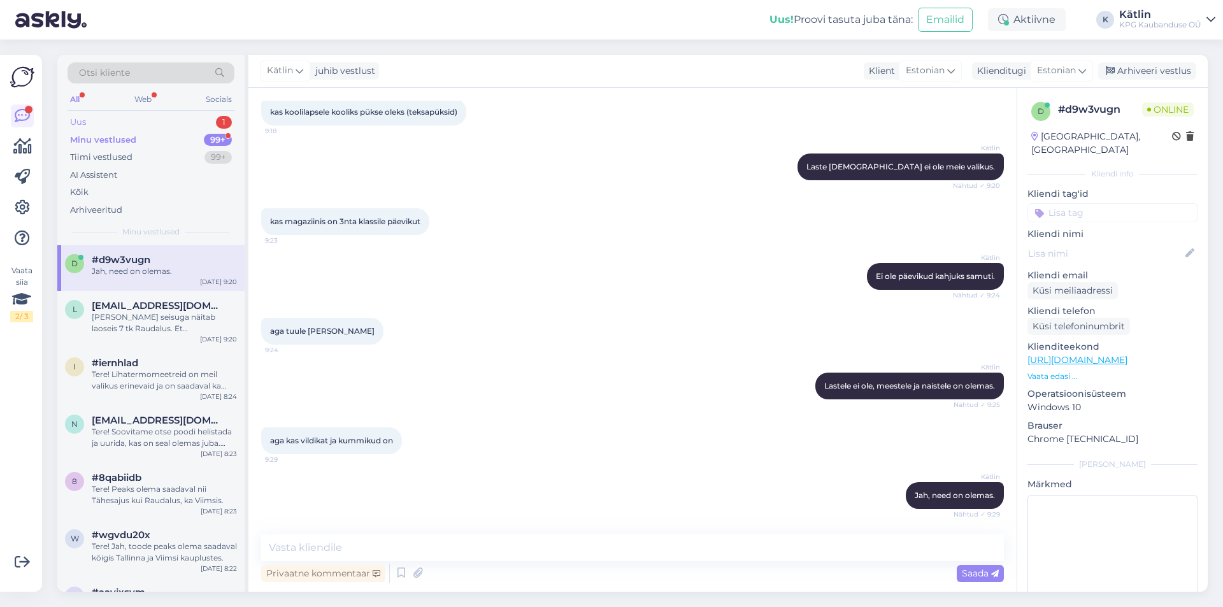
click at [105, 122] on div "Uus 1" at bounding box center [151, 122] width 167 height 18
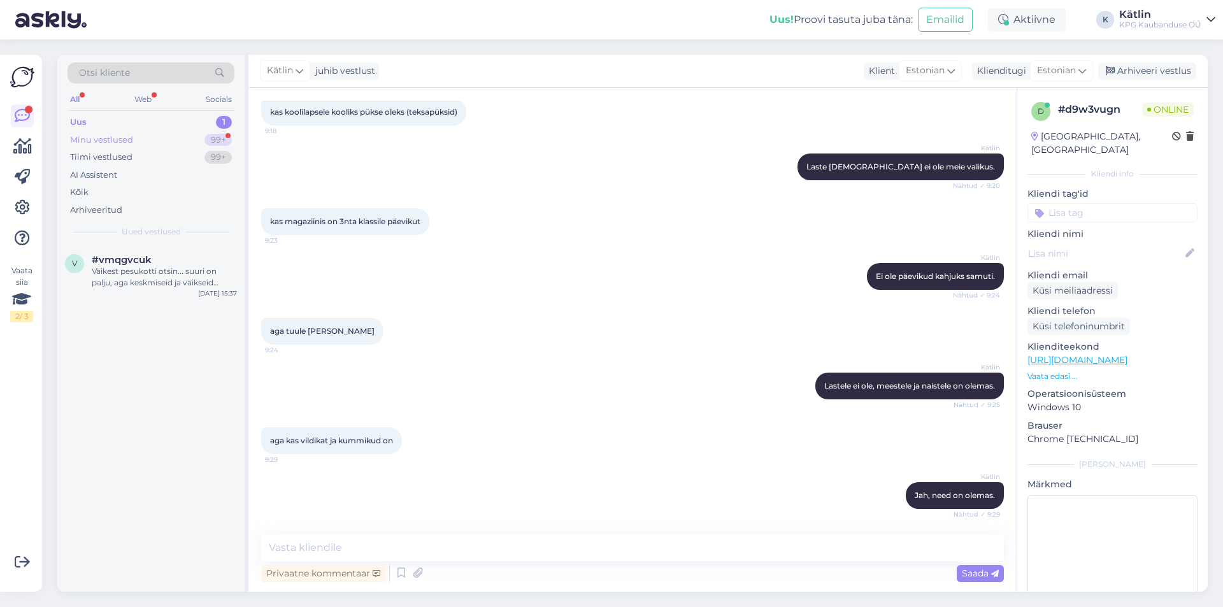
click at [108, 134] on div "Minu vestlused" at bounding box center [101, 140] width 63 height 13
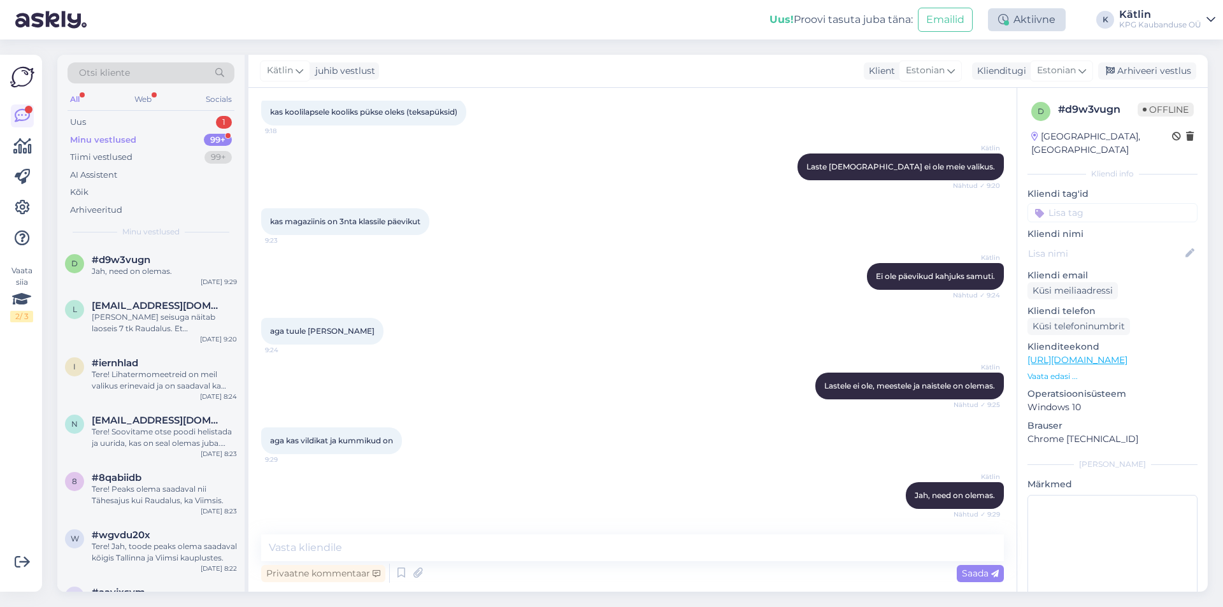
click at [1016, 15] on div "Aktiivne" at bounding box center [1027, 19] width 78 height 23
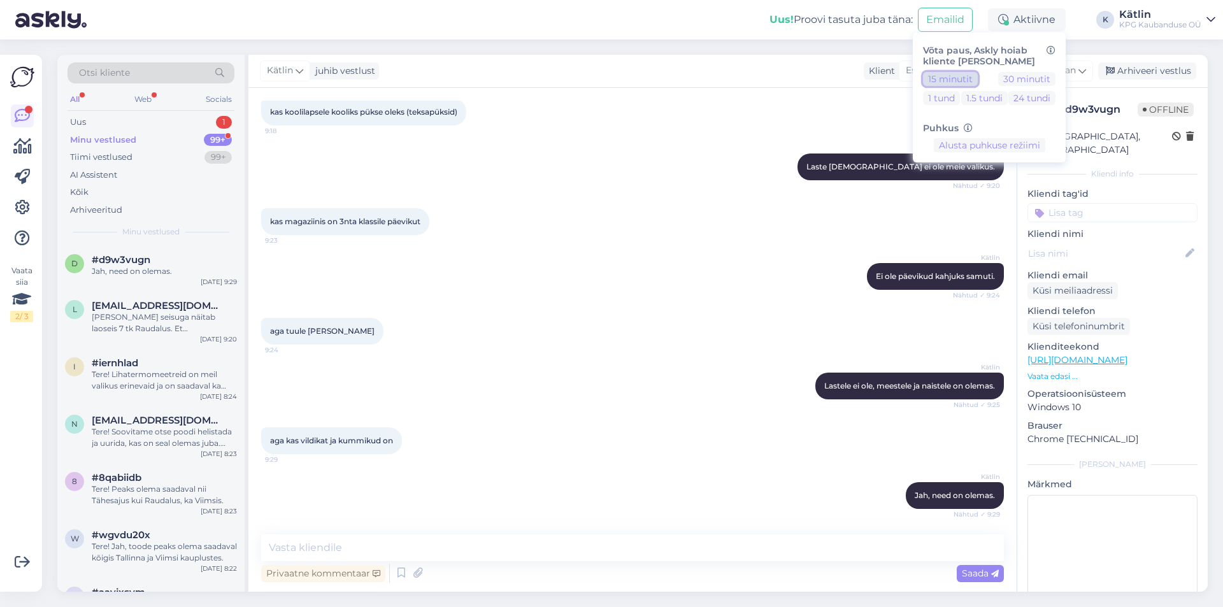
click at [928, 81] on button "15 minutit" at bounding box center [950, 79] width 55 height 14
drag, startPoint x: 661, startPoint y: 17, endPoint x: 193, endPoint y: 119, distance: 478.5
click at [660, 17] on div "Uus! Proovi tasuta [PERSON_NAME]: Emailid Eemal Võta paus, Askly hoiab kliente …" at bounding box center [611, 20] width 1223 height 40
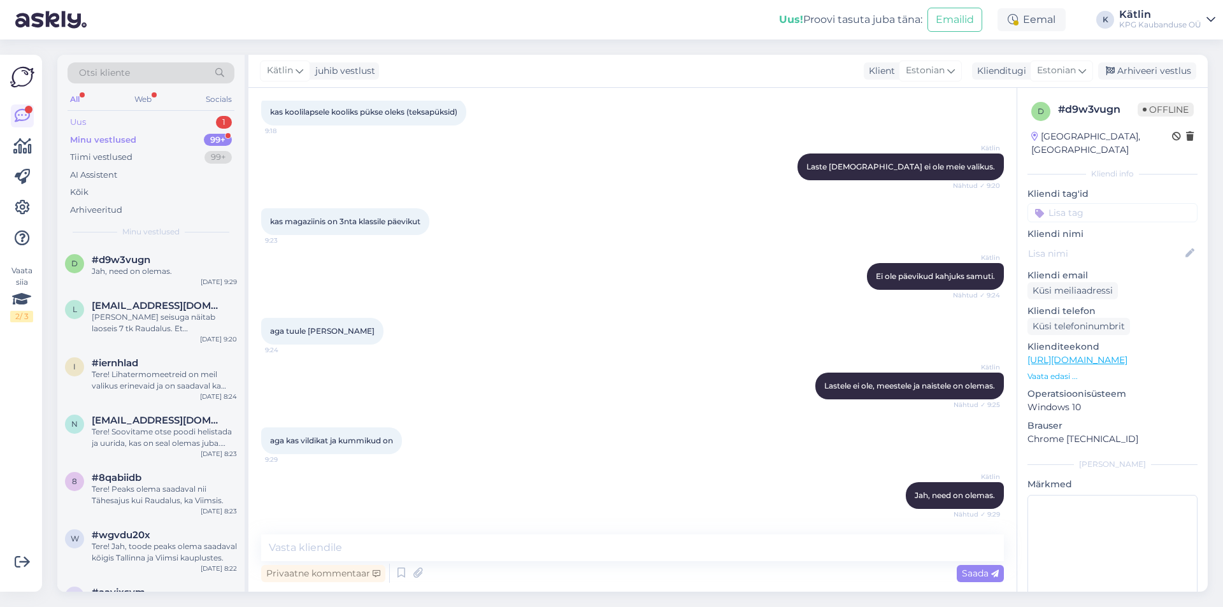
click at [99, 119] on div "Uus 1" at bounding box center [151, 122] width 167 height 18
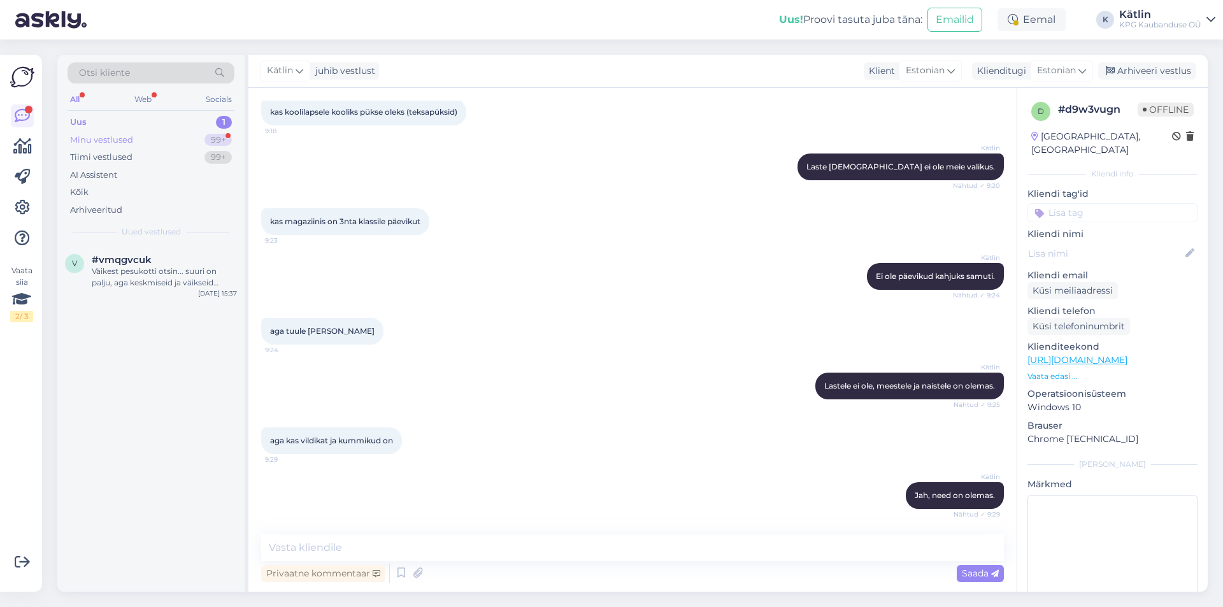
click at [152, 136] on div "Minu vestlused 99+" at bounding box center [151, 140] width 167 height 18
